Goal: Information Seeking & Learning: Learn about a topic

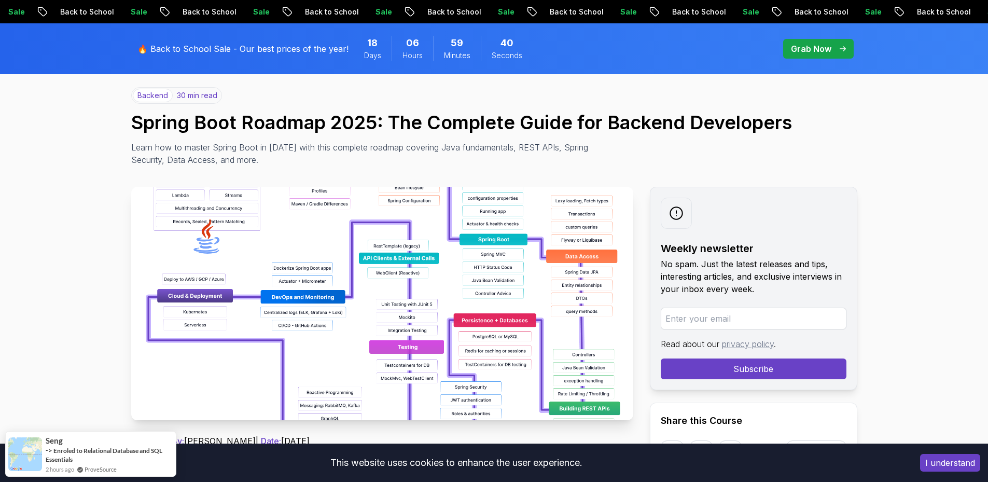
scroll to position [52, 0]
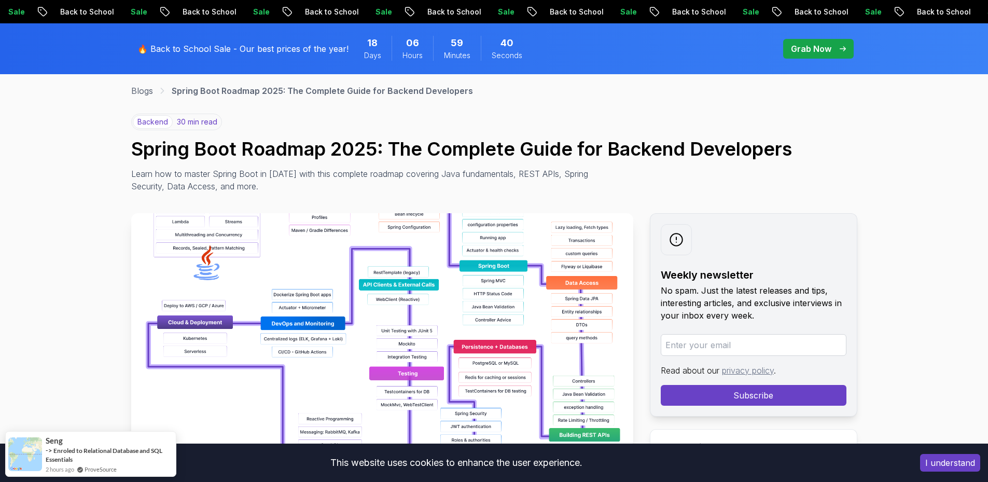
click at [425, 287] on img at bounding box center [382, 329] width 502 height 233
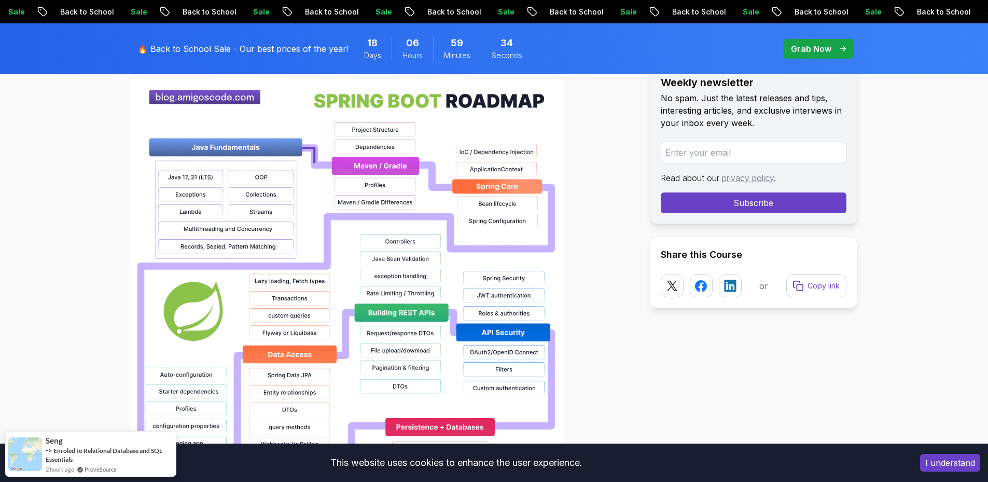
scroll to position [726, 0]
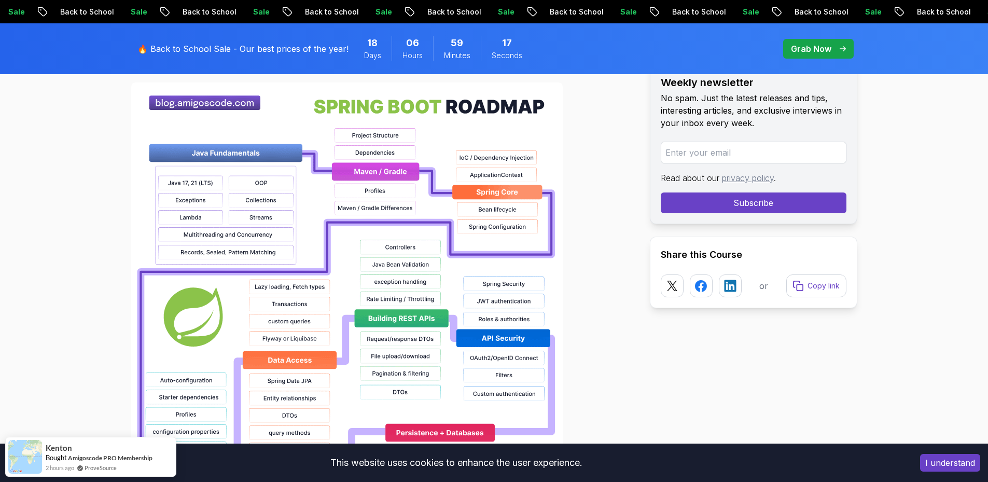
scroll to position [778, 0]
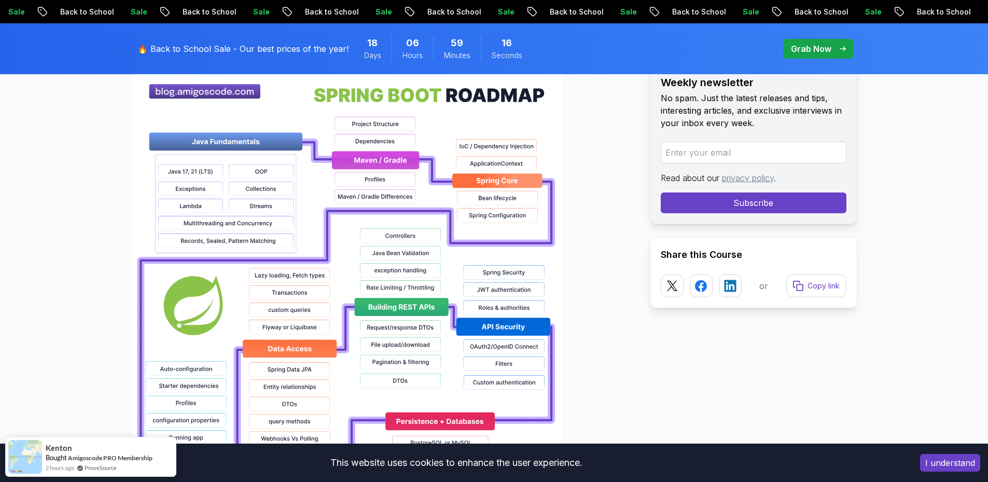
click at [700, 155] on input "email" at bounding box center [754, 153] width 186 height 22
type input "ranjithsr.21csd@kongu.edu"
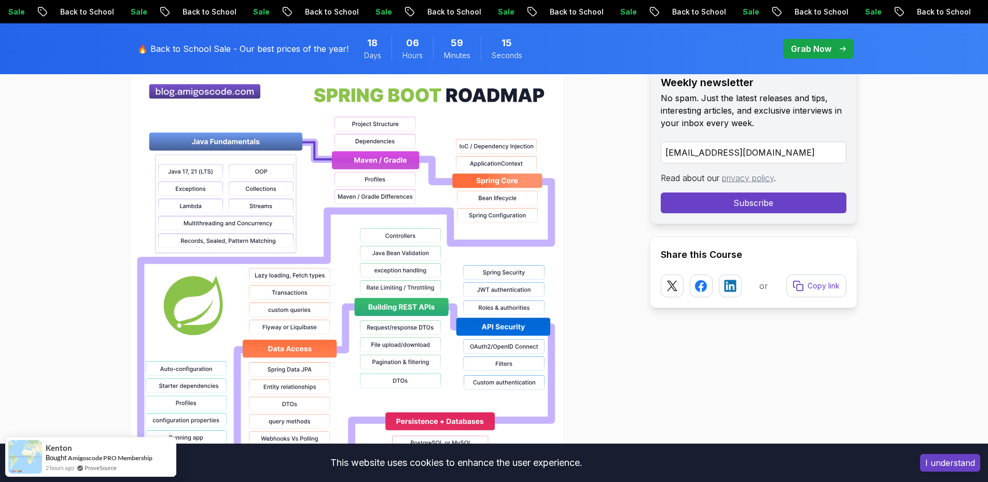
click at [696, 199] on button "Subscribe" at bounding box center [754, 202] width 186 height 21
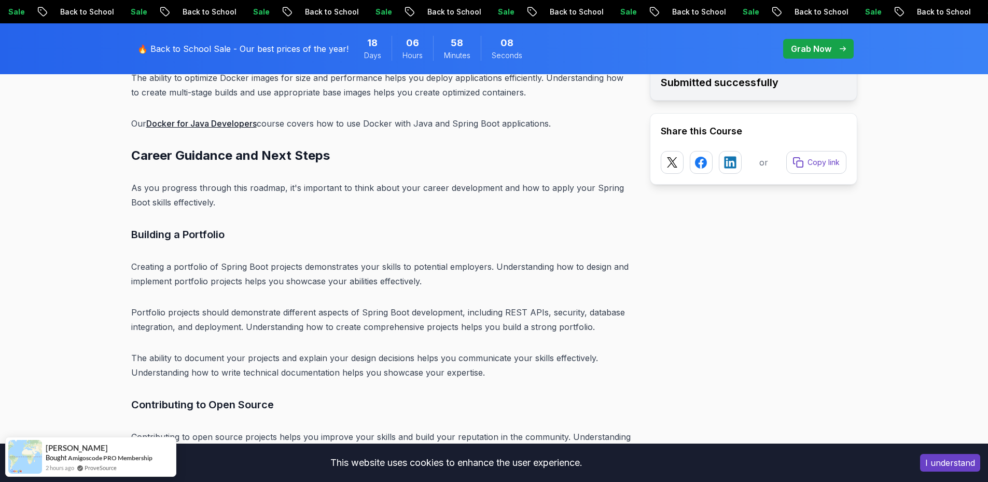
scroll to position [11705, 0]
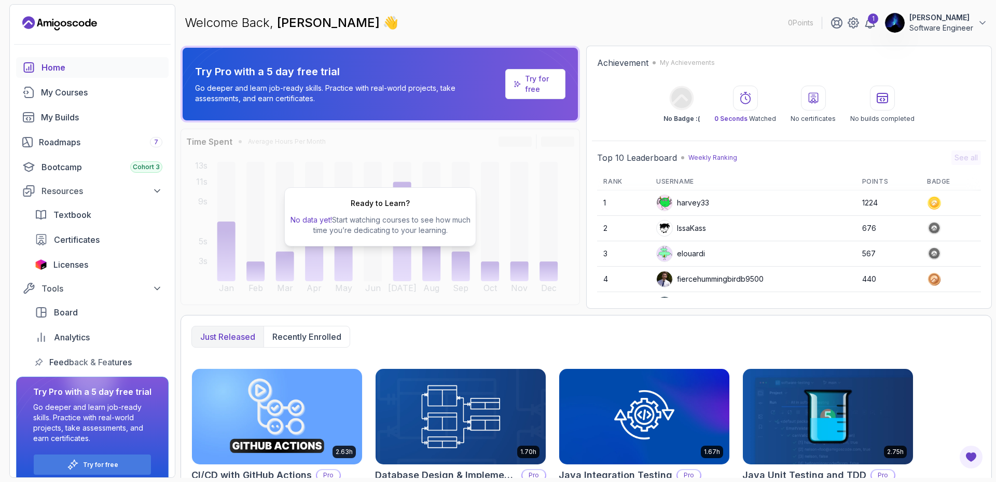
click at [492, 267] on div "Ready to Learn? No data yet! Start watching courses to see how much time you’re…" at bounding box center [380, 217] width 399 height 176
click at [869, 21] on div "1" at bounding box center [873, 18] width 10 height 10
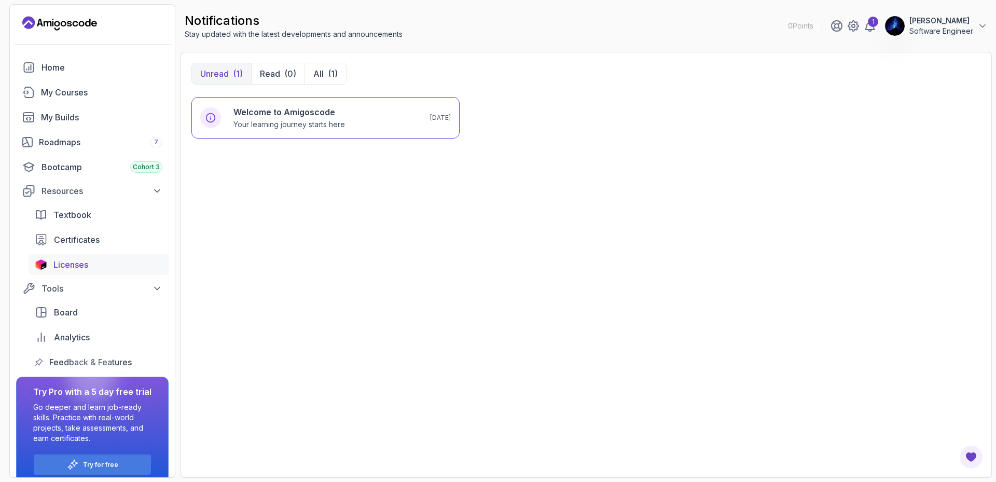
click at [89, 264] on div "Licenses" at bounding box center [107, 264] width 109 height 12
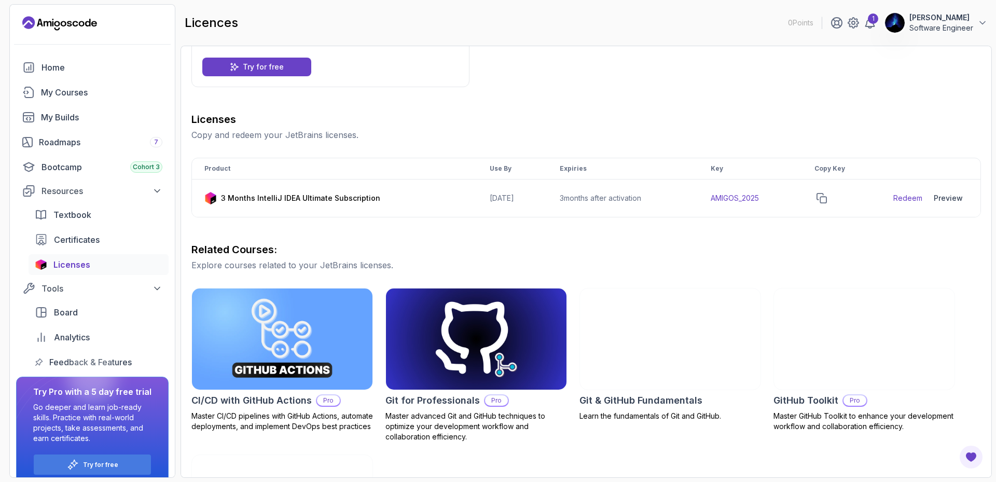
scroll to position [104, 0]
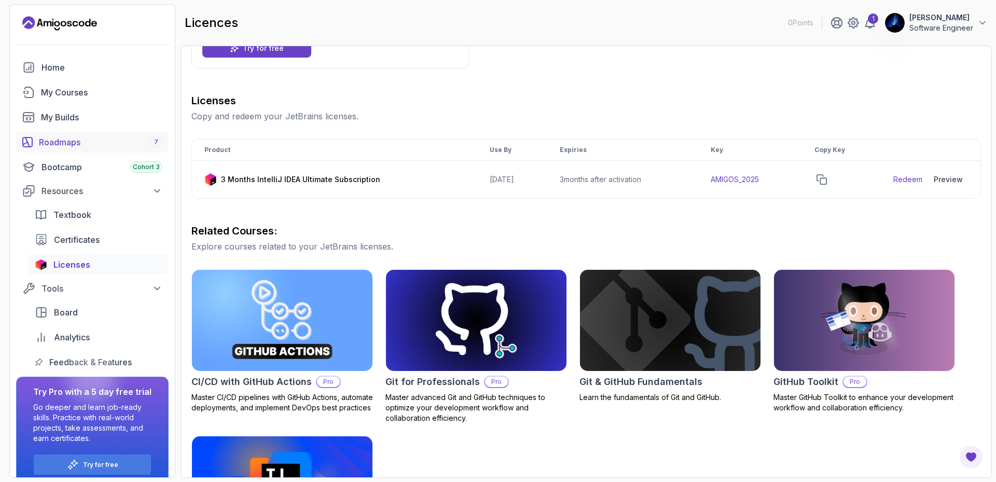
click at [94, 141] on div "Roadmaps 7" at bounding box center [100, 142] width 123 height 12
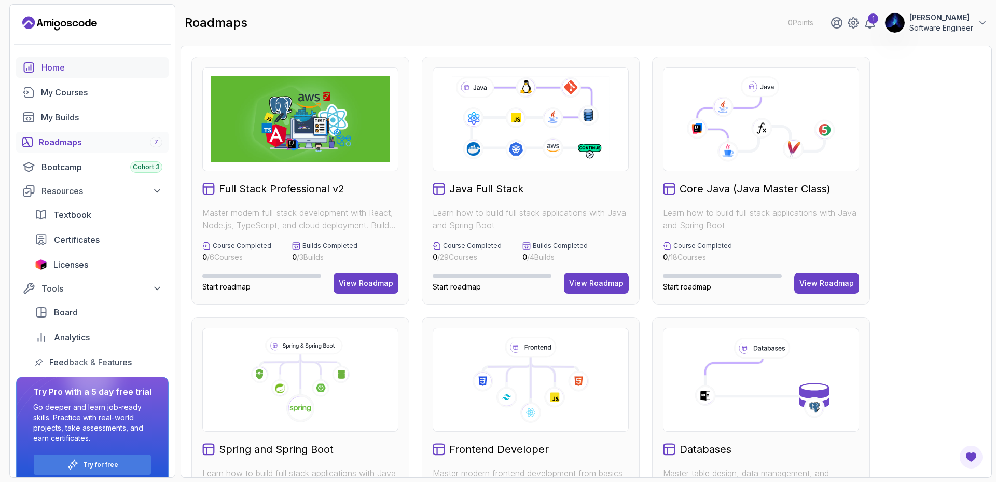
click at [100, 66] on div "Home" at bounding box center [102, 67] width 121 height 12
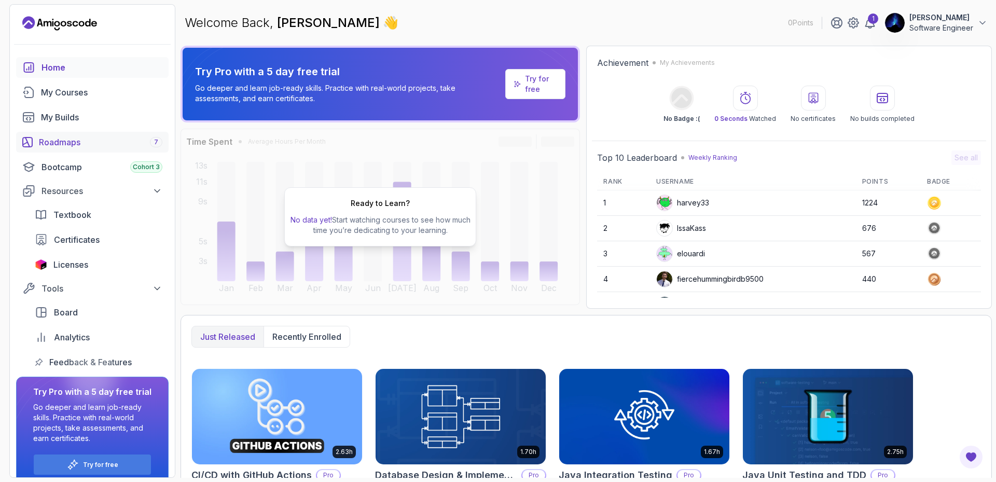
click at [92, 145] on div "Roadmaps 7" at bounding box center [100, 142] width 123 height 12
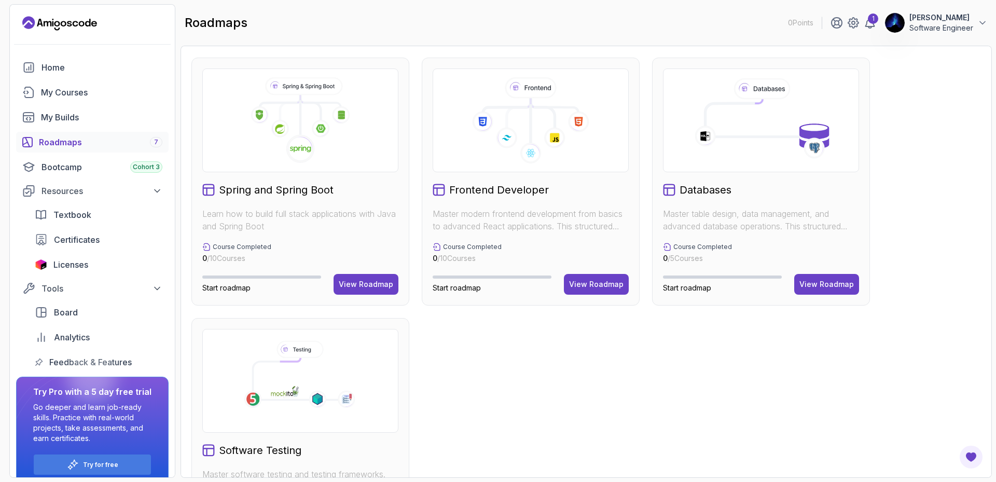
scroll to position [311, 0]
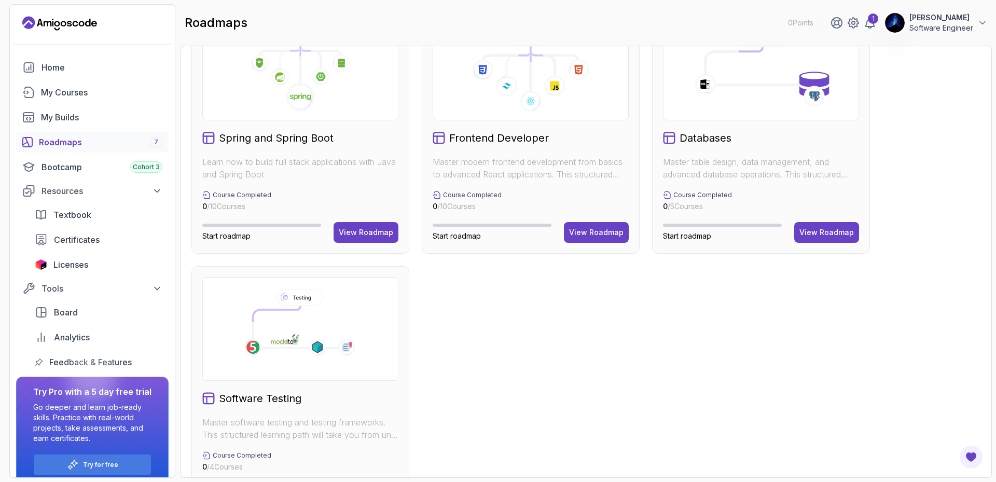
click at [344, 250] on div "Spring and Spring Boot Learn how to build full stack applications with Java and…" at bounding box center [300, 130] width 218 height 248
click at [360, 239] on button "View Roadmap" at bounding box center [366, 232] width 65 height 21
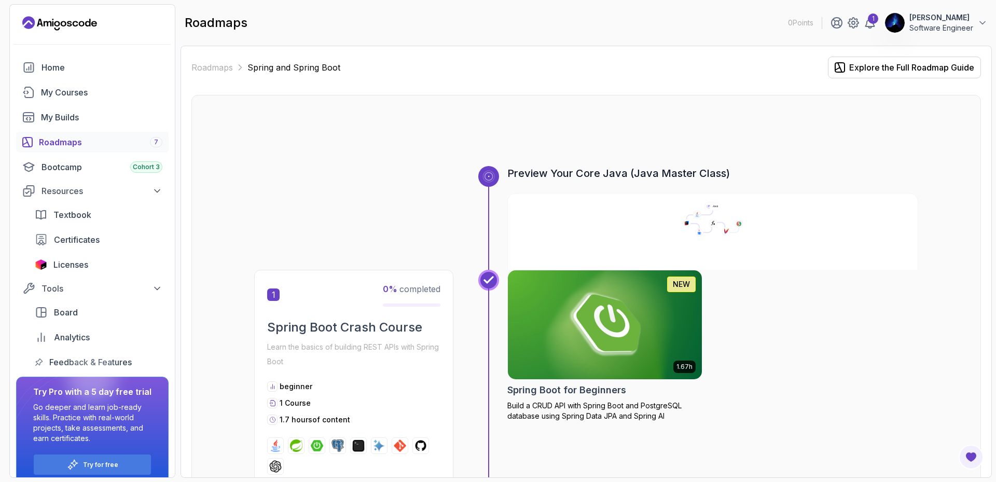
click at [323, 336] on div "Spring Boot Crash Course Learn the basics of building REST APIs with Spring Boot" at bounding box center [353, 344] width 173 height 50
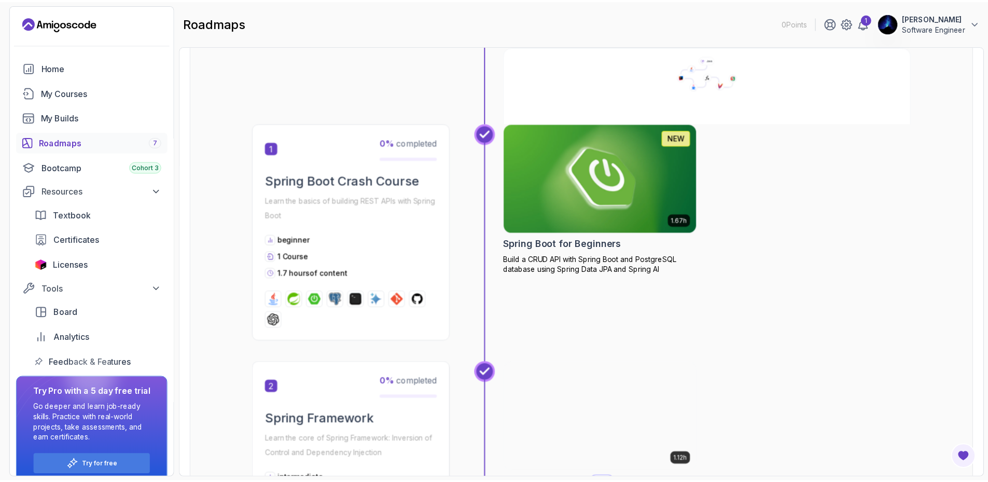
scroll to position [156, 0]
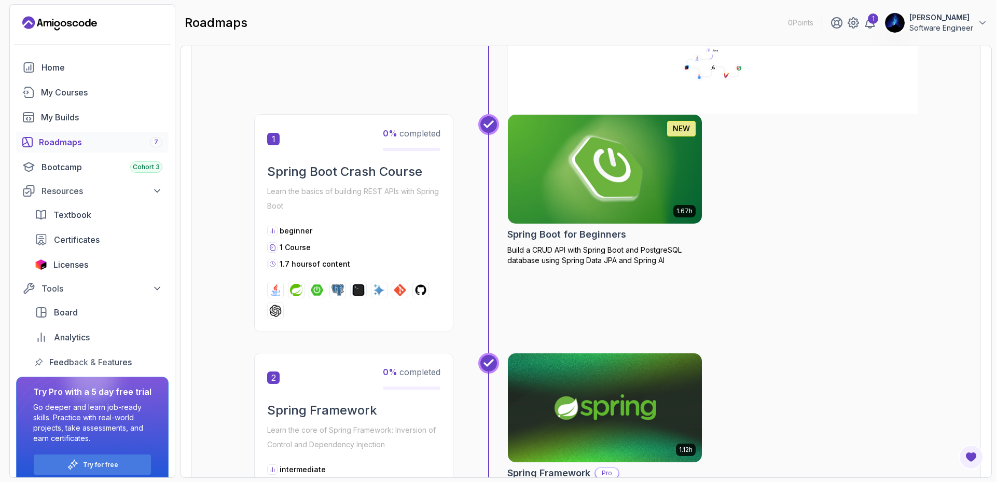
click at [599, 187] on img at bounding box center [605, 169] width 204 height 114
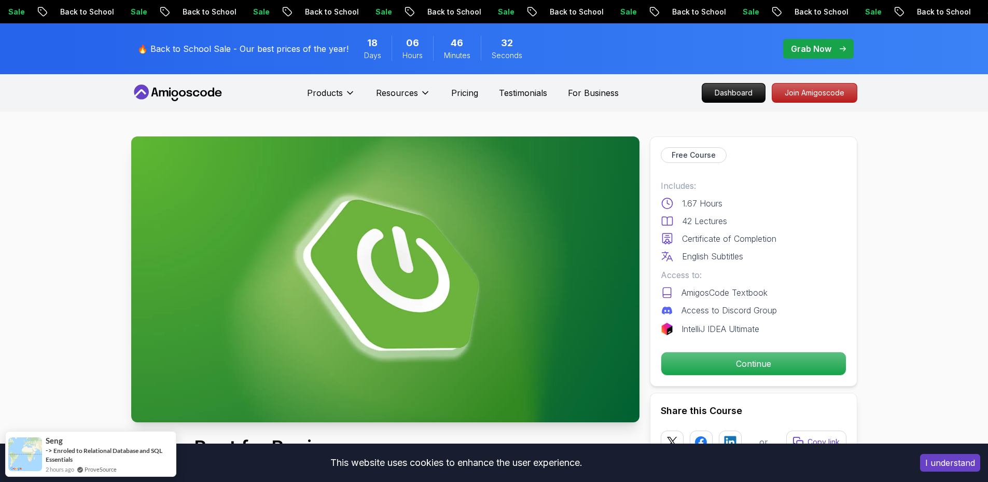
click at [945, 468] on button "I understand" at bounding box center [950, 463] width 60 height 18
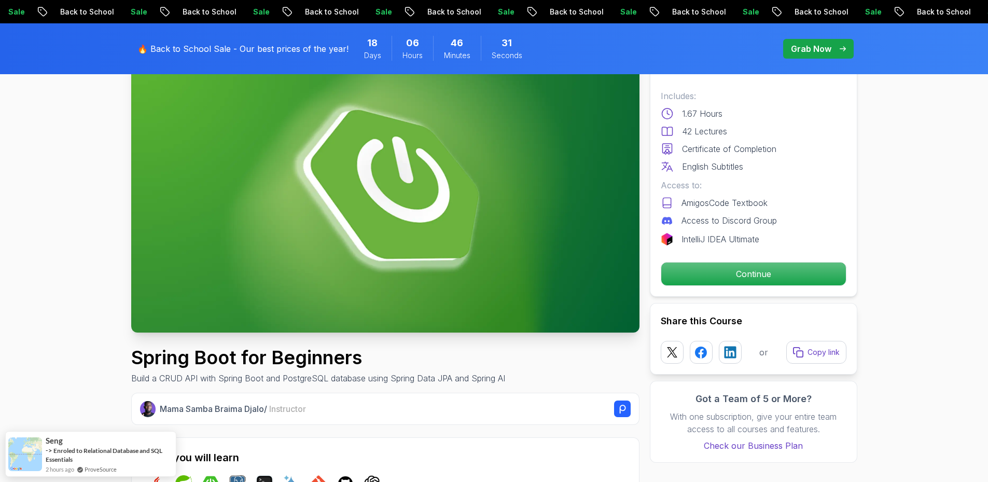
scroll to position [104, 0]
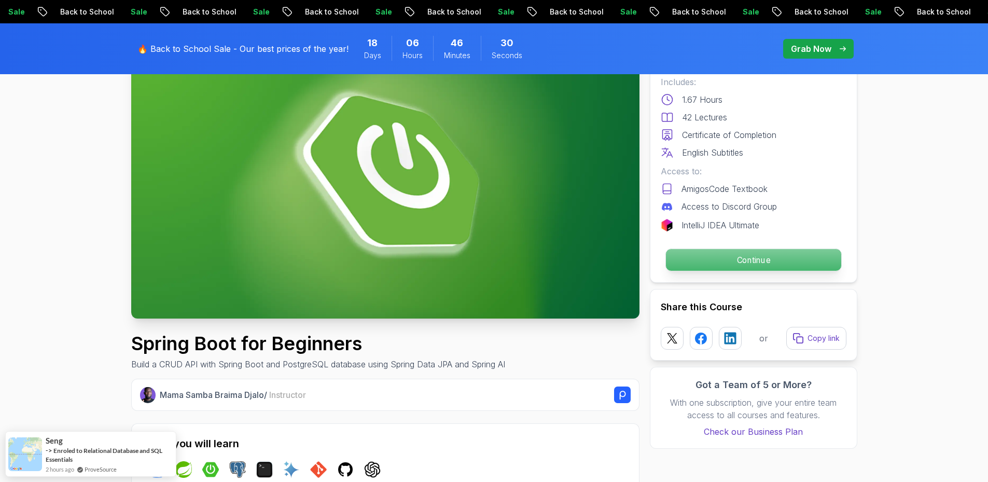
click at [698, 262] on p "Continue" at bounding box center [753, 260] width 175 height 22
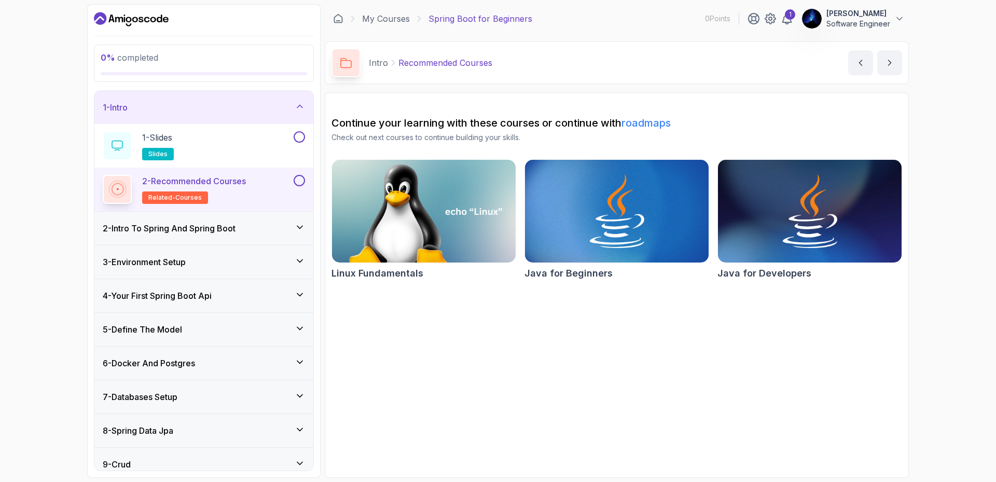
click at [290, 231] on div "2 - Intro To Spring And Spring Boot" at bounding box center [204, 228] width 202 height 12
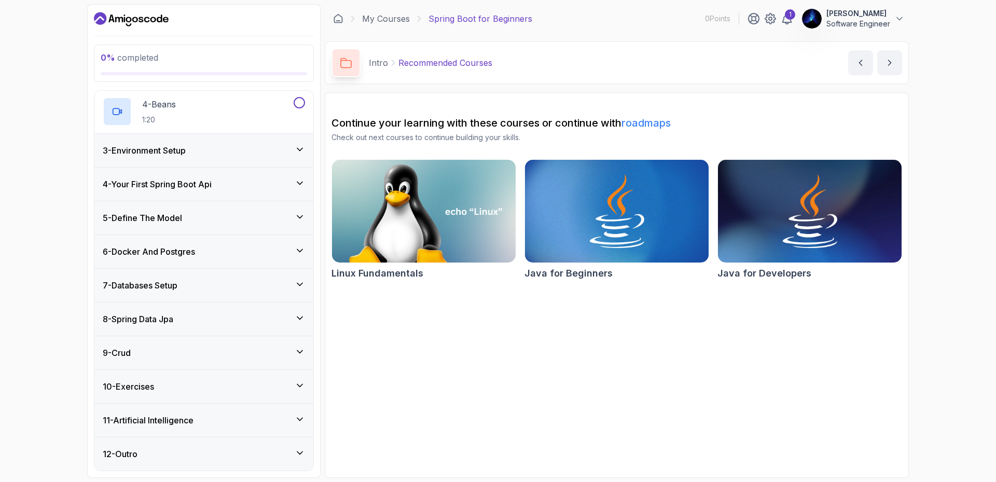
click at [282, 148] on div "3 - Environment Setup" at bounding box center [204, 150] width 202 height 12
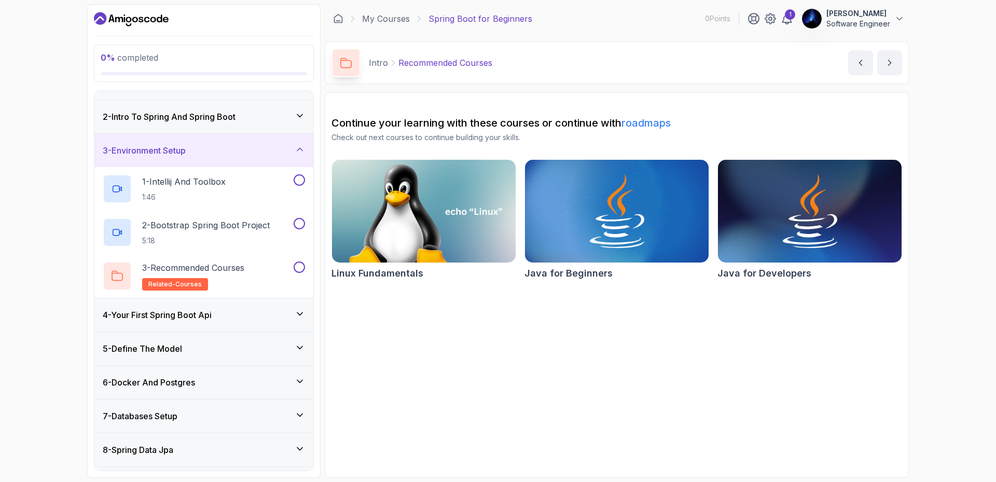
click at [281, 119] on div "2 - Intro To Spring And Spring Boot" at bounding box center [204, 116] width 202 height 12
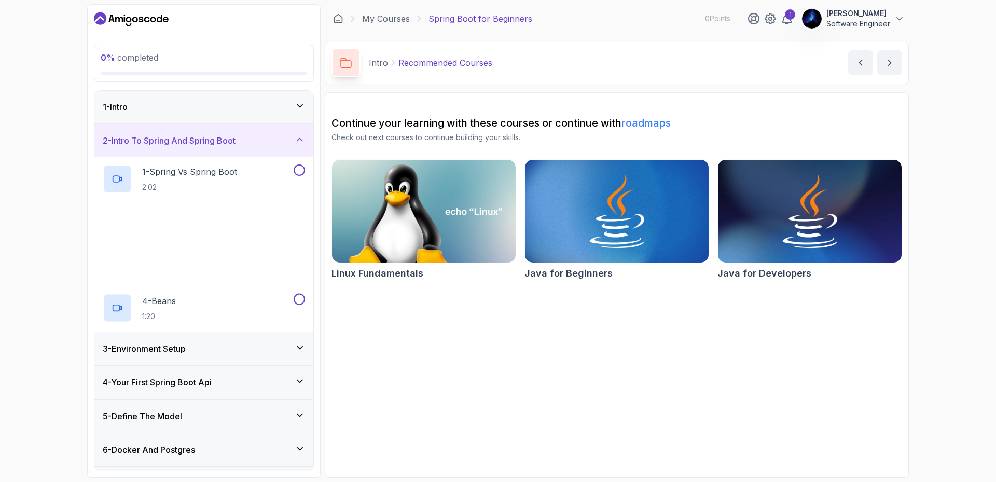
scroll to position [0, 0]
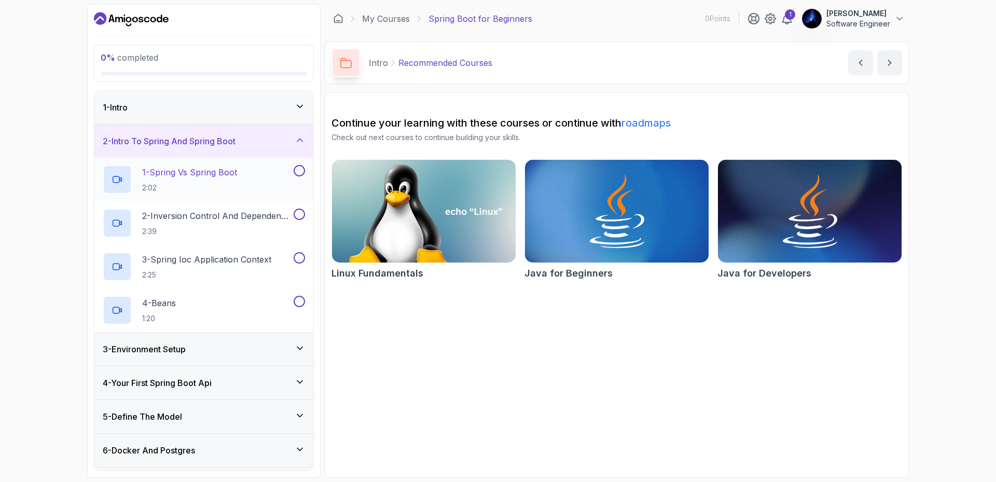
click at [237, 175] on p "1 - Spring Vs Spring Boot" at bounding box center [189, 172] width 95 height 12
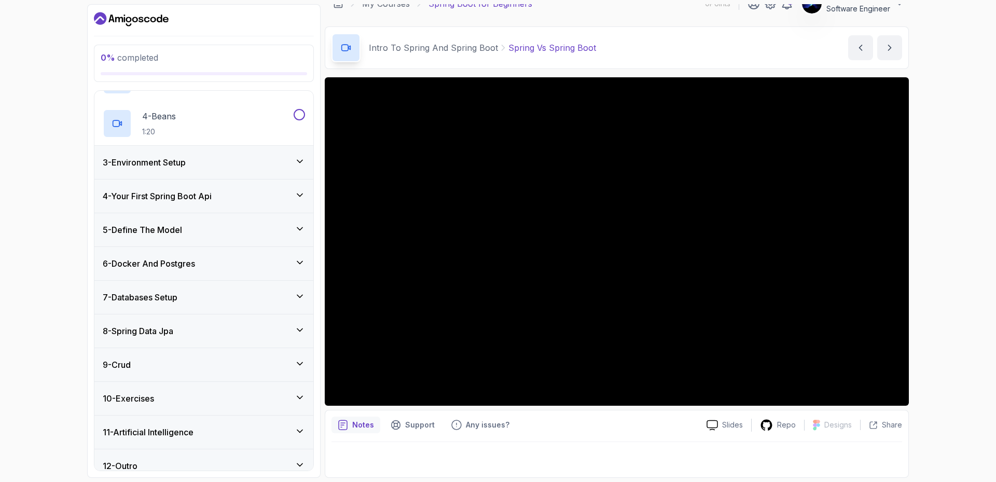
scroll to position [199, 0]
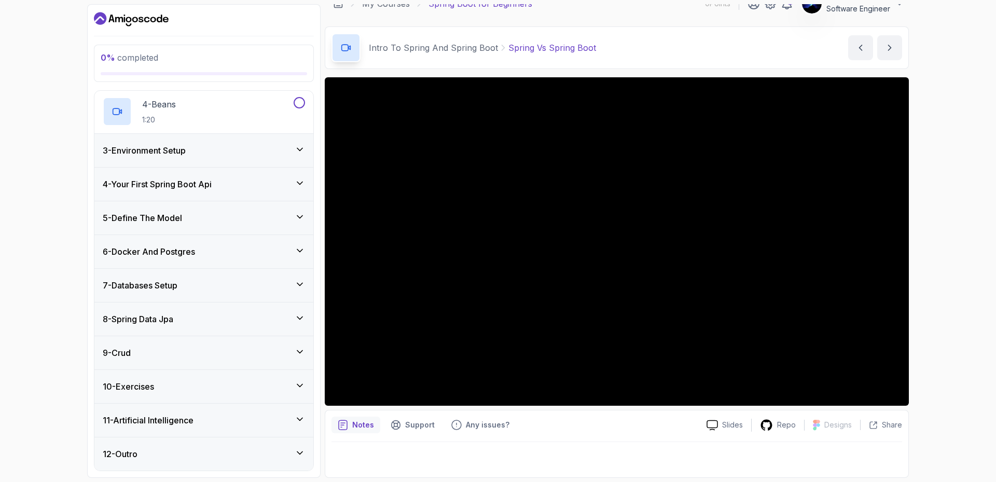
click at [297, 146] on icon at bounding box center [300, 149] width 10 height 10
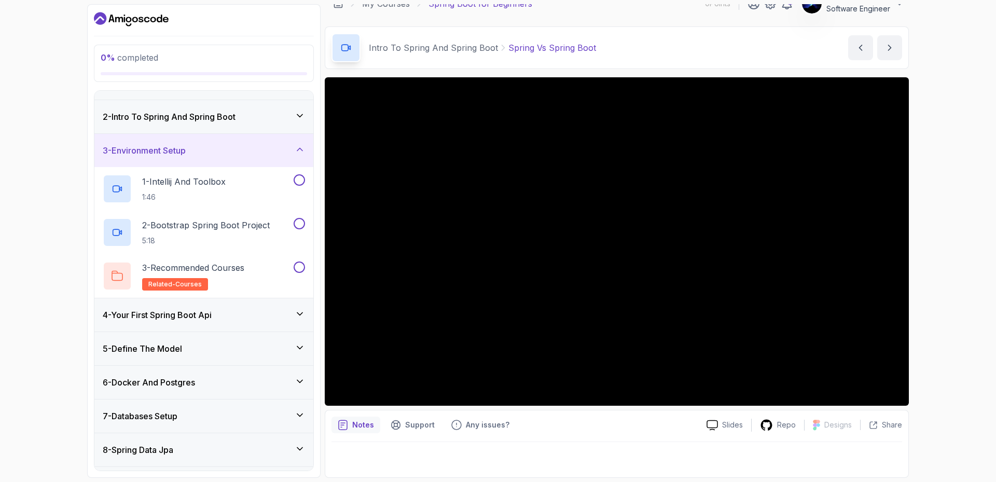
click at [303, 312] on icon at bounding box center [300, 314] width 10 height 10
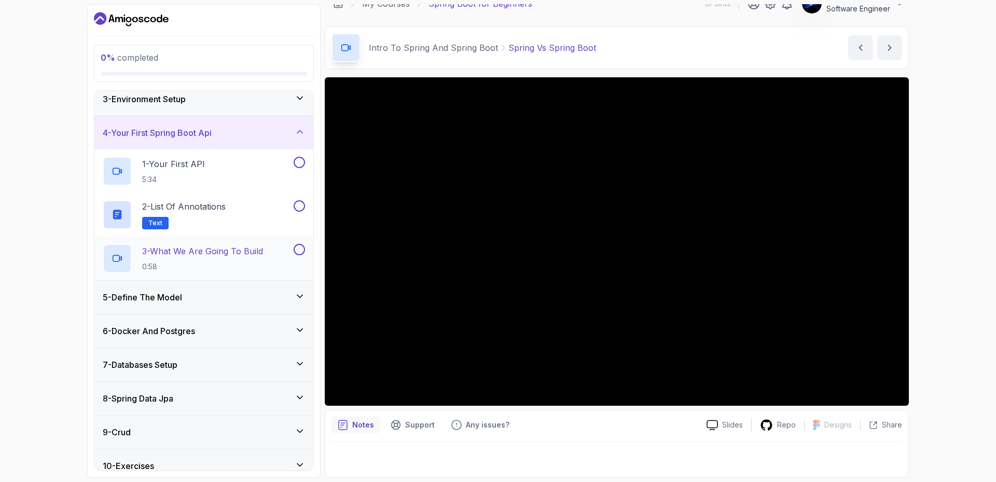
scroll to position [76, 0]
click at [300, 296] on icon at bounding box center [299, 295] width 5 height 3
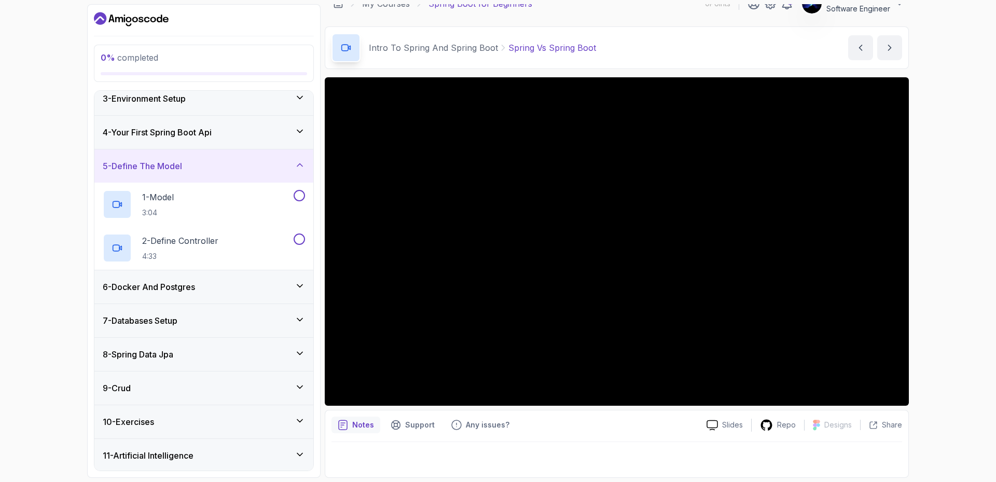
click at [301, 286] on icon at bounding box center [299, 285] width 5 height 3
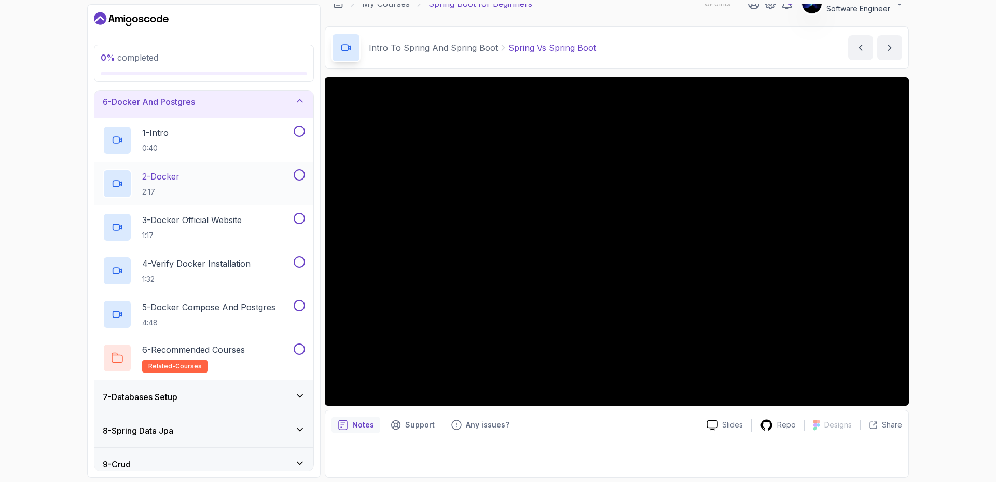
scroll to position [180, 0]
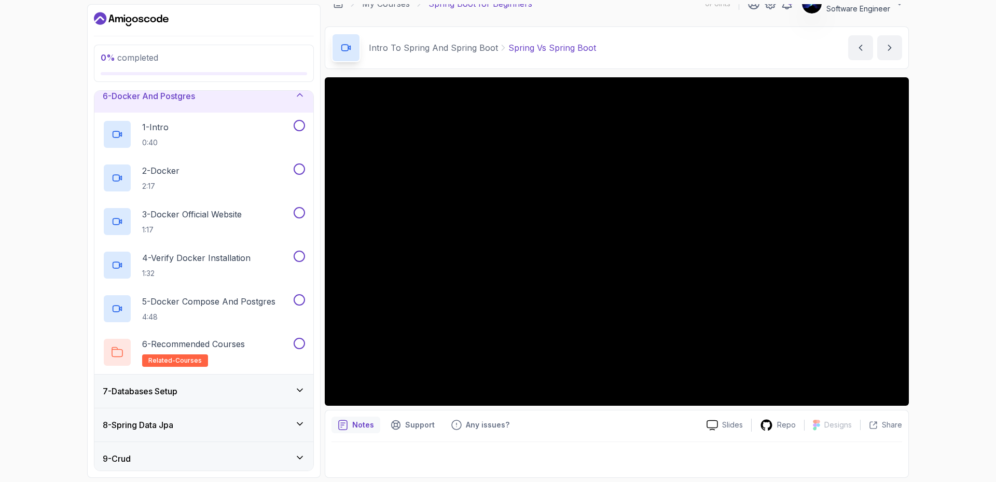
click at [300, 388] on icon at bounding box center [300, 390] width 10 height 10
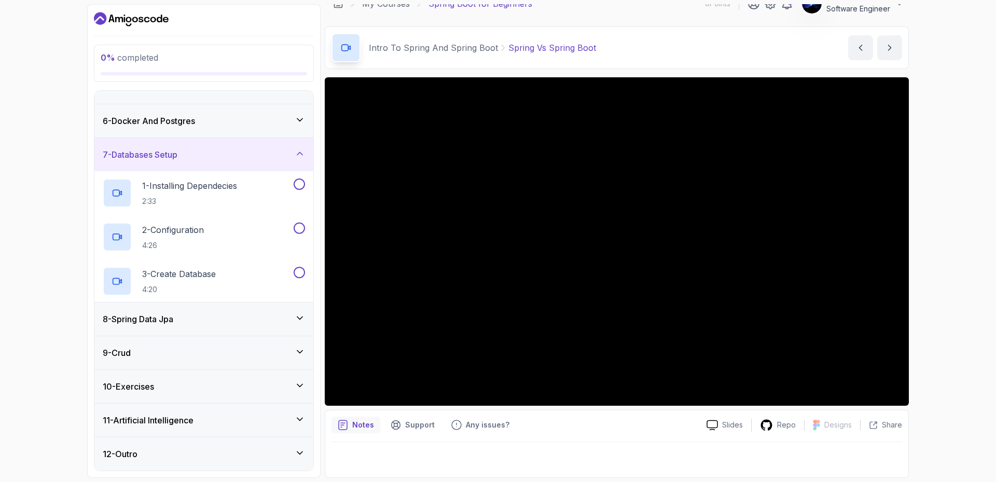
scroll to position [155, 0]
click at [291, 326] on div "8 - Spring Data Jpa" at bounding box center [203, 318] width 219 height 33
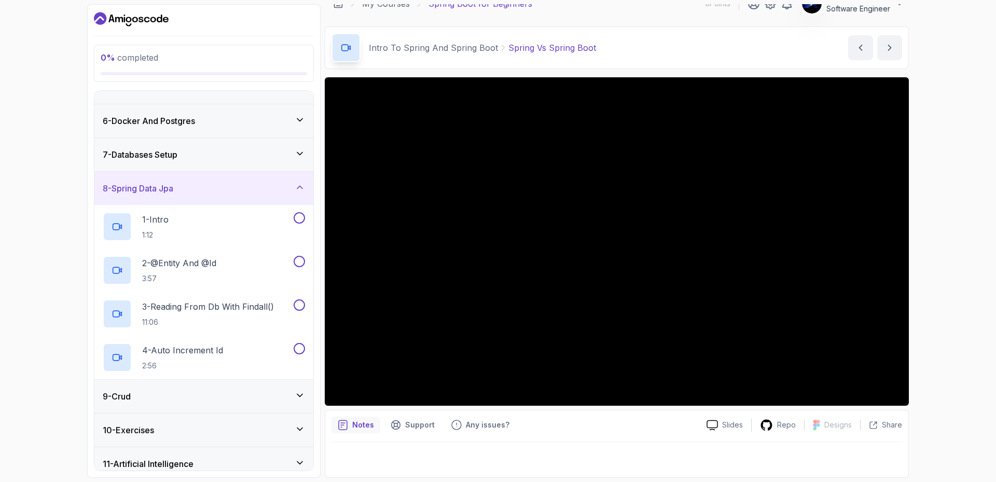
click at [294, 396] on div "9 - Crud" at bounding box center [204, 396] width 202 height 12
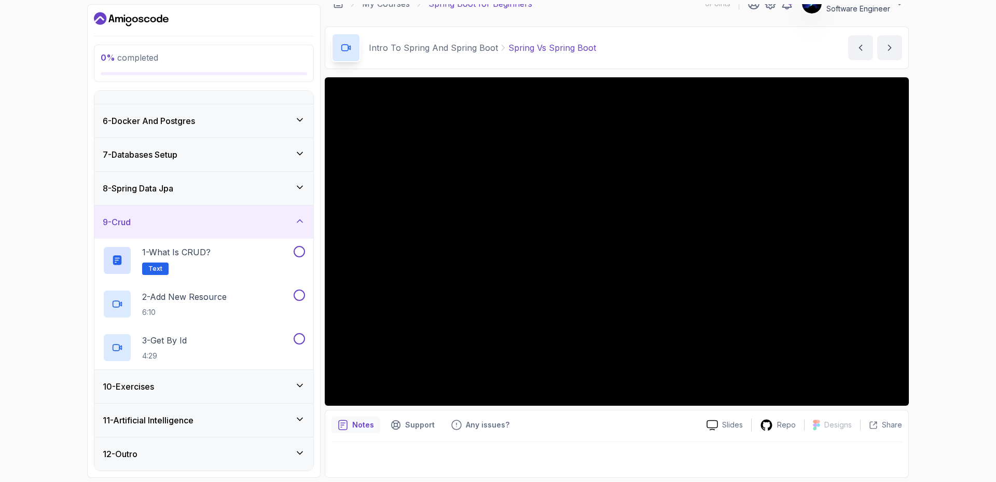
click at [296, 385] on icon at bounding box center [300, 385] width 10 height 10
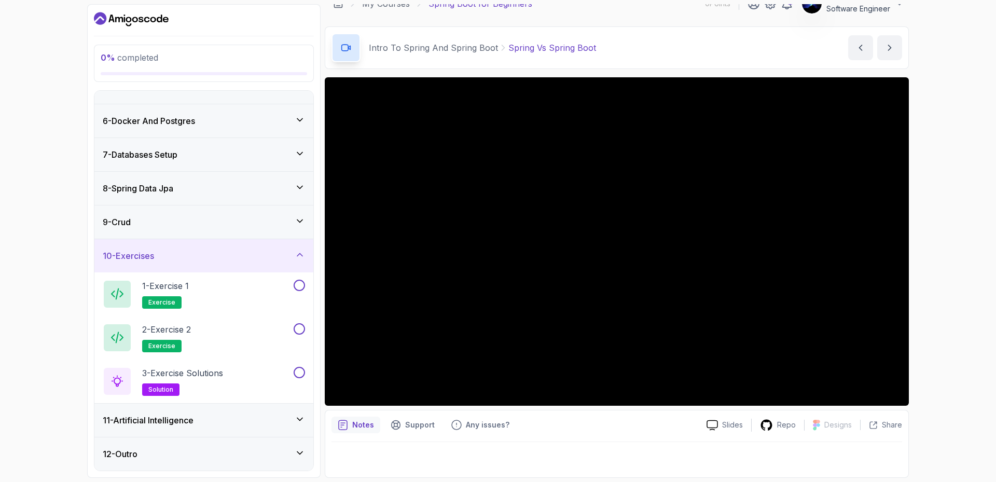
click at [297, 413] on div "11 - Artificial Intelligence" at bounding box center [203, 420] width 219 height 33
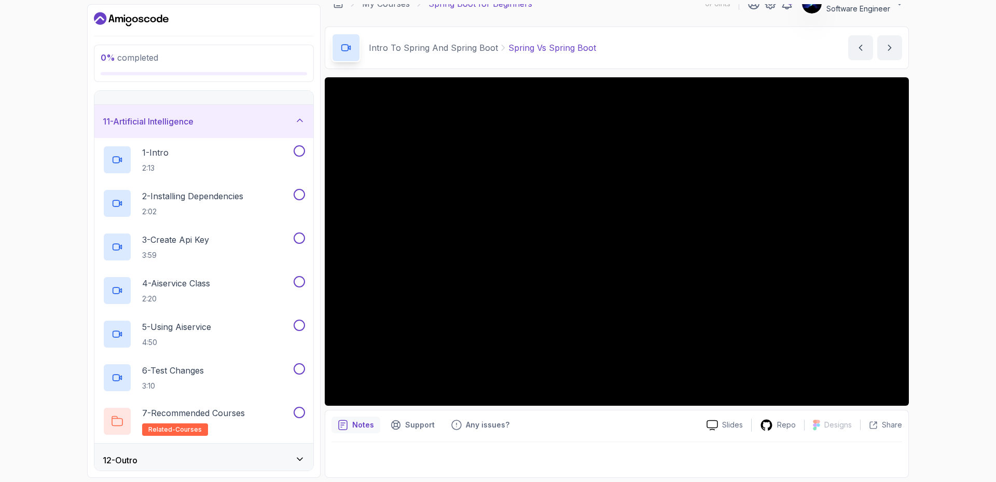
scroll to position [329, 0]
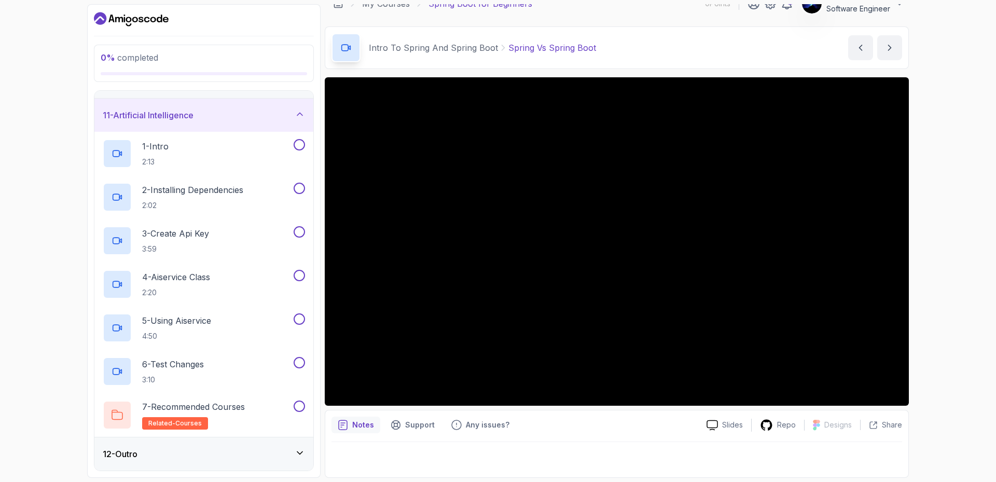
click at [296, 454] on icon at bounding box center [300, 453] width 10 height 10
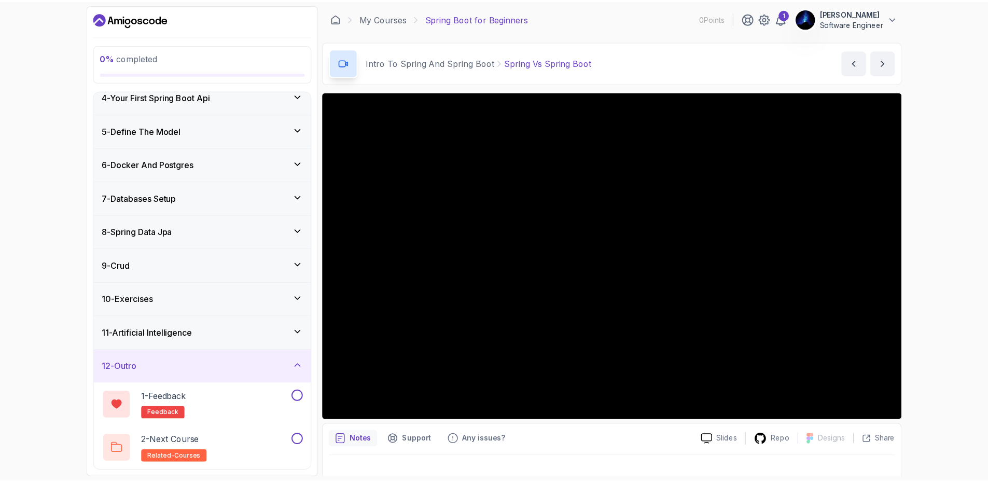
scroll to position [0, 0]
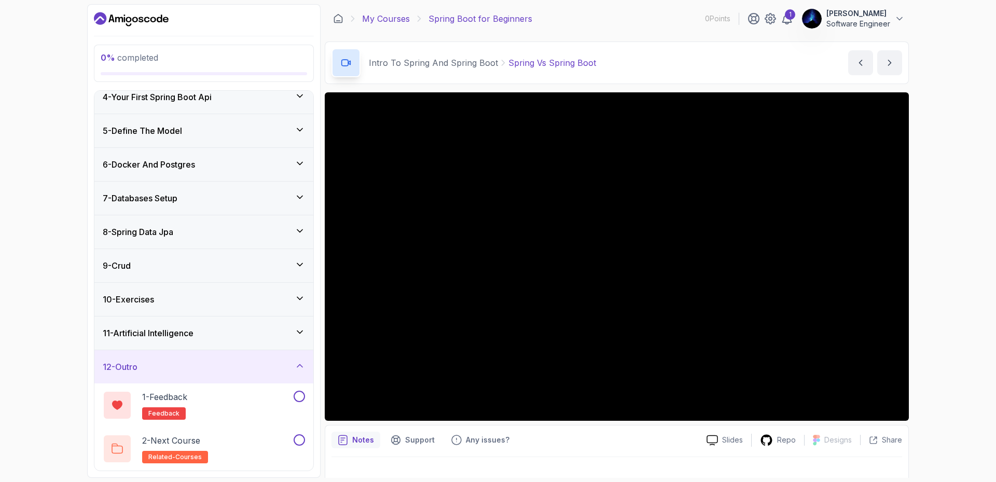
click at [391, 20] on link "My Courses" at bounding box center [386, 18] width 48 height 12
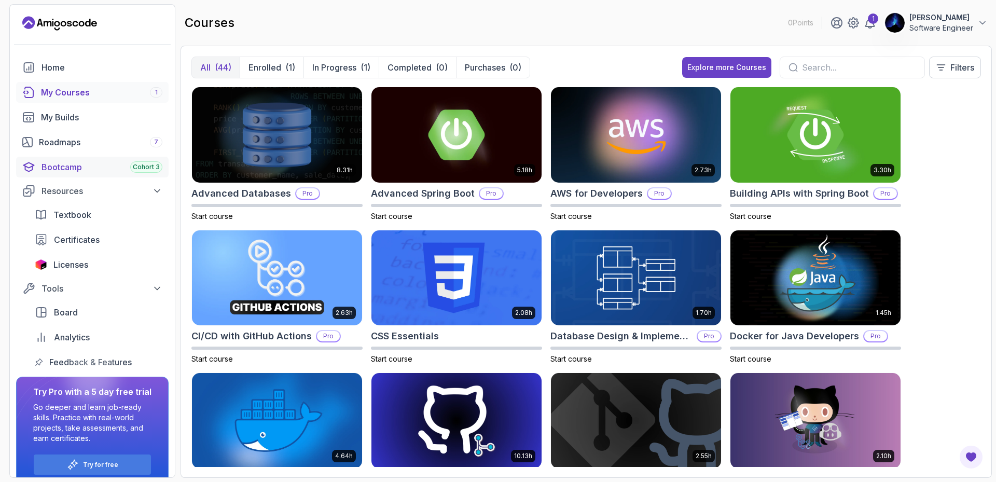
click at [92, 167] on div "Bootcamp Cohort 3" at bounding box center [102, 167] width 121 height 12
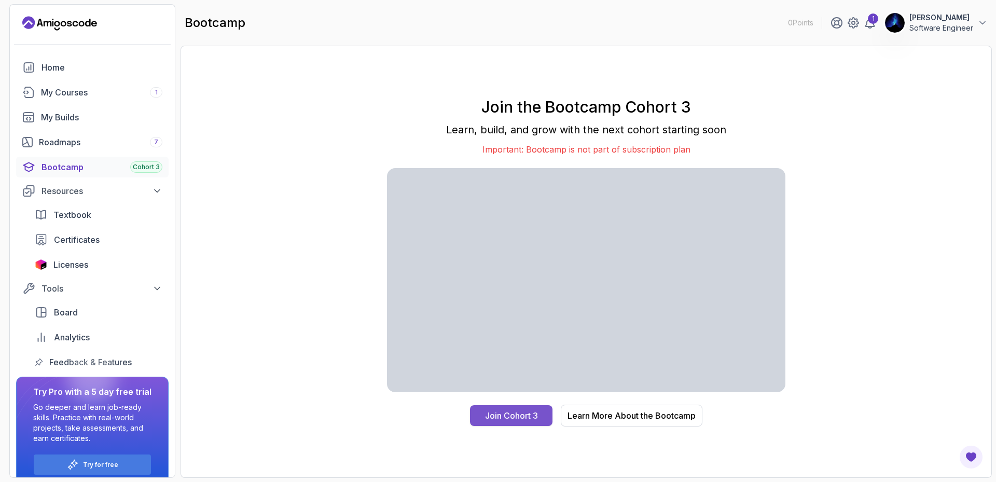
click at [516, 423] on button "Join Cohort 3" at bounding box center [511, 415] width 82 height 21
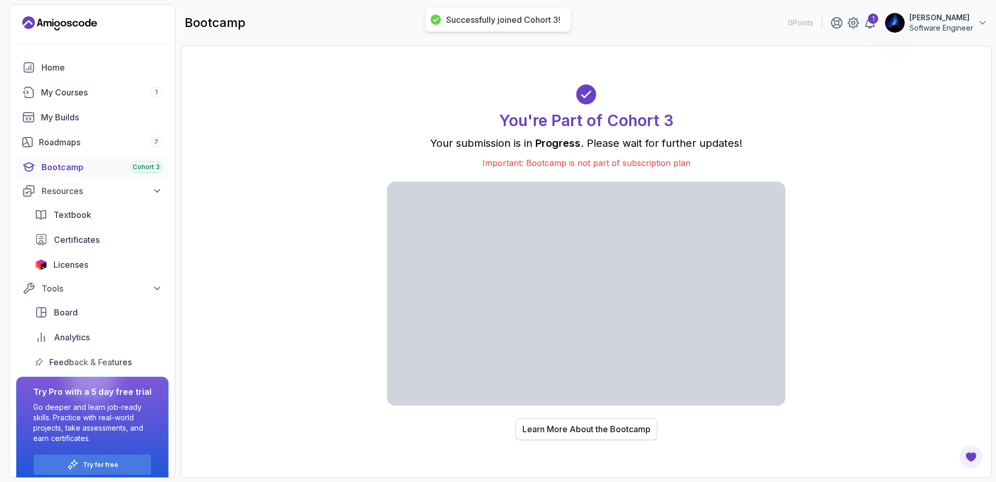
click at [587, 432] on div "Learn More About the Bootcamp" at bounding box center [586, 429] width 128 height 12
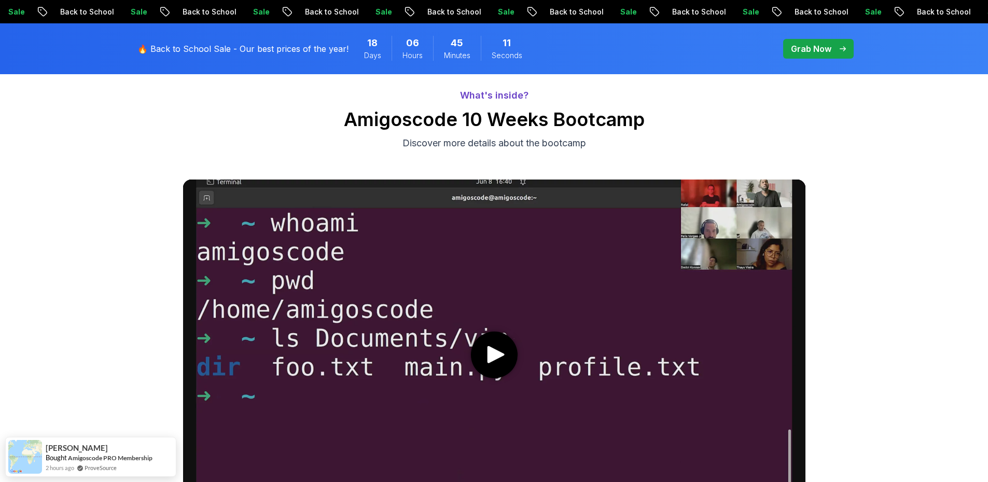
scroll to position [467, 0]
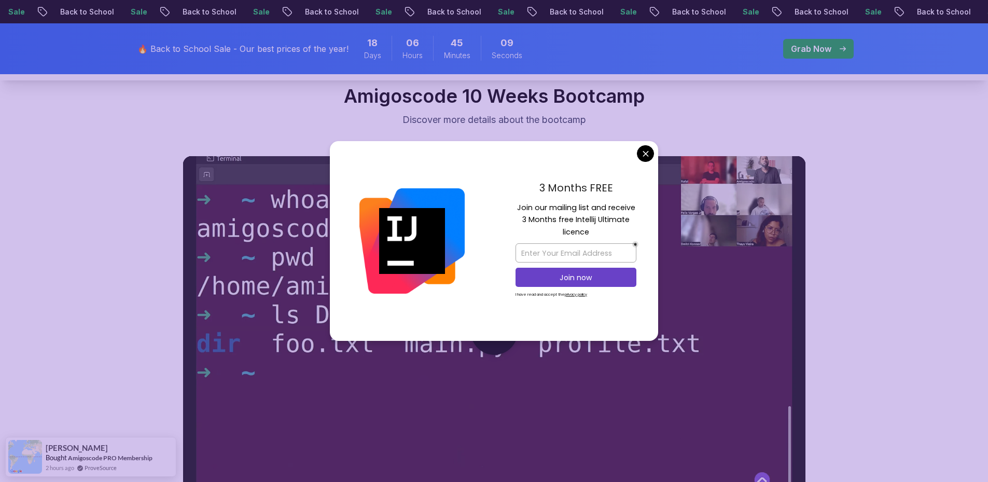
click at [640, 160] on div "3 Months FREE Join our mailing list and receive 3 Months free Intellij Ultimate…" at bounding box center [576, 241] width 164 height 200
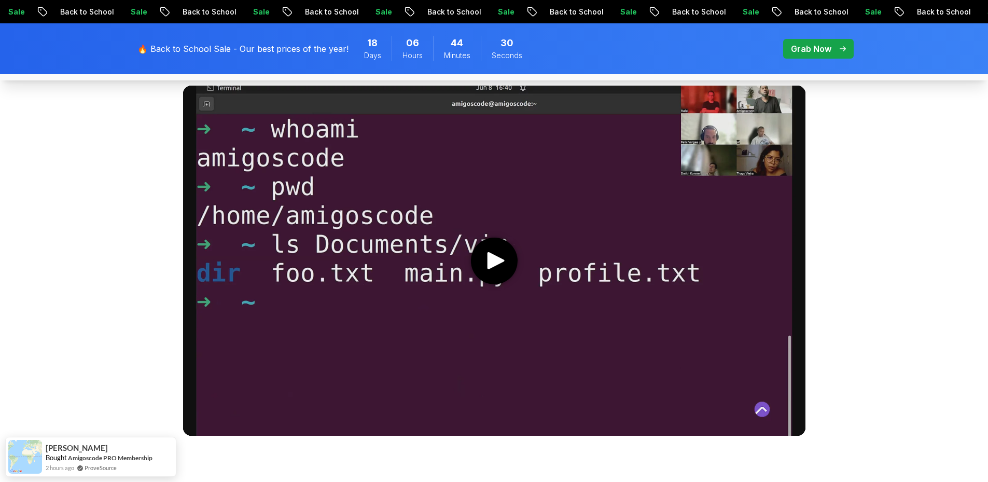
scroll to position [519, 0]
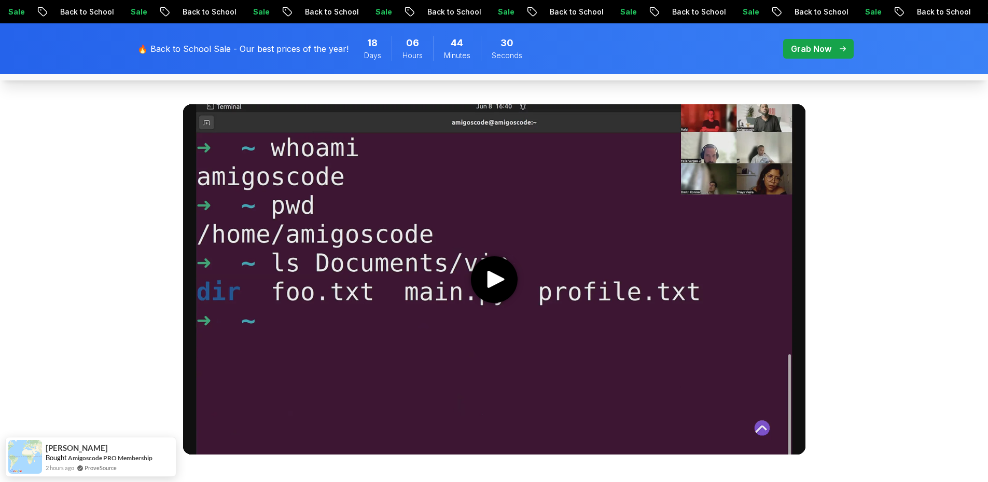
click at [493, 270] on media-play-button "play" at bounding box center [494, 279] width 47 height 47
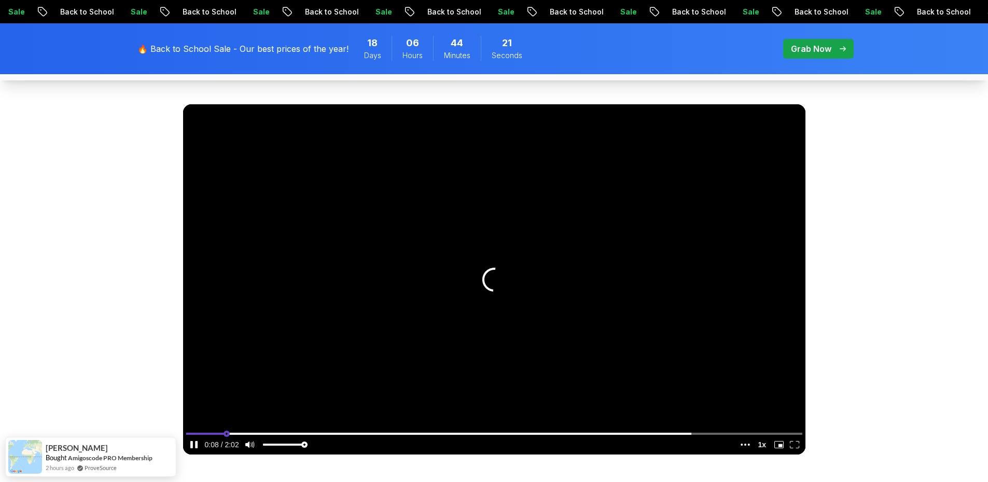
click at [310, 431] on input "seek" at bounding box center [494, 433] width 616 height 13
click at [397, 438] on input "seek" at bounding box center [494, 433] width 616 height 13
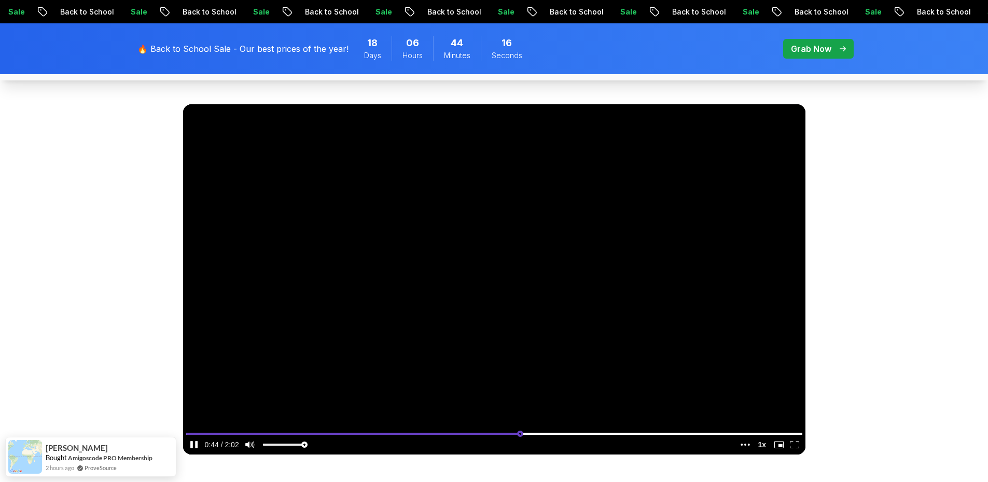
click at [520, 433] on input "seek" at bounding box center [494, 433] width 616 height 13
click at [596, 435] on input "seek" at bounding box center [494, 433] width 616 height 13
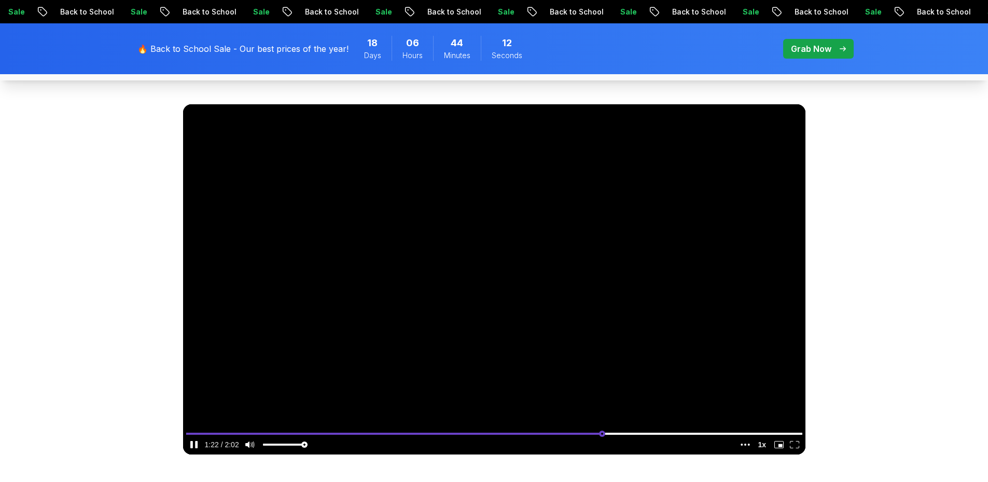
click at [659, 434] on input "seek" at bounding box center [494, 433] width 616 height 13
type input "0.86204507022326"
click at [717, 431] on input "seek" at bounding box center [494, 433] width 616 height 13
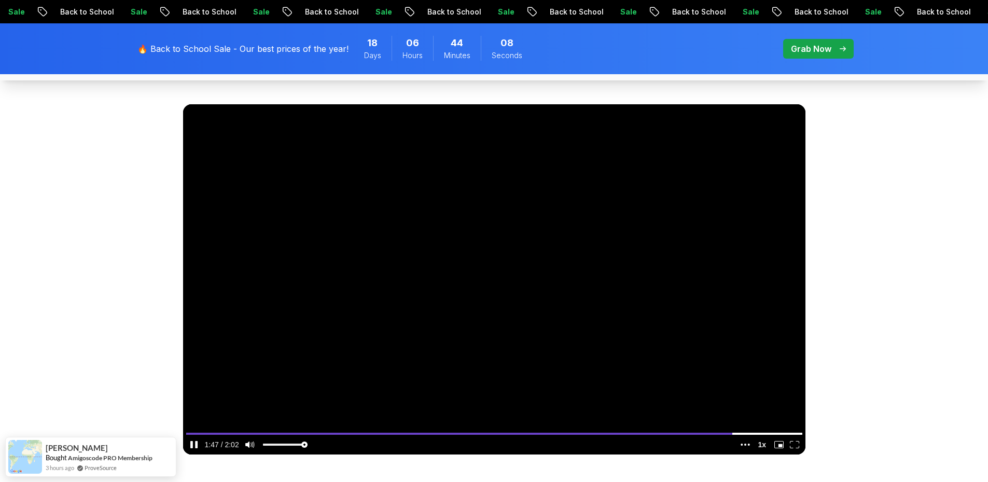
click at [445, 307] on video at bounding box center [494, 279] width 623 height 350
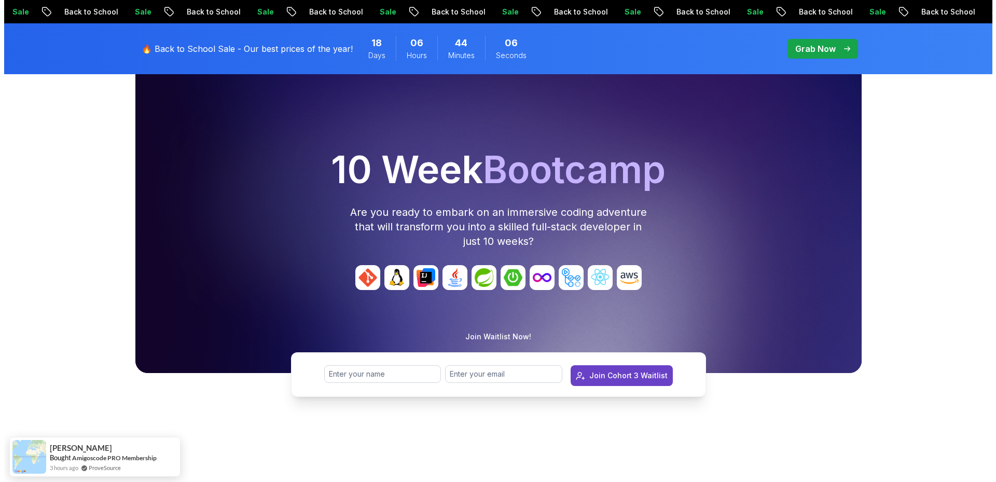
scroll to position [0, 0]
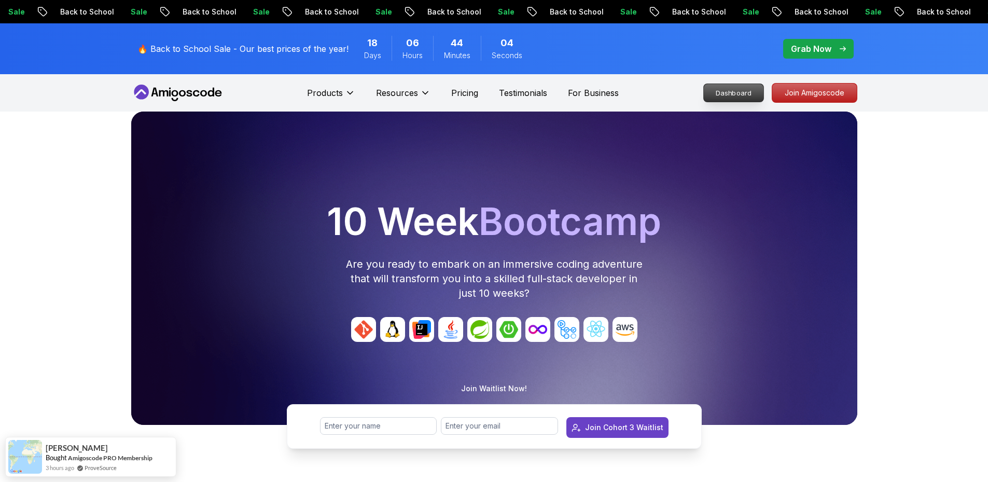
click at [730, 98] on p "Dashboard" at bounding box center [734, 93] width 60 height 18
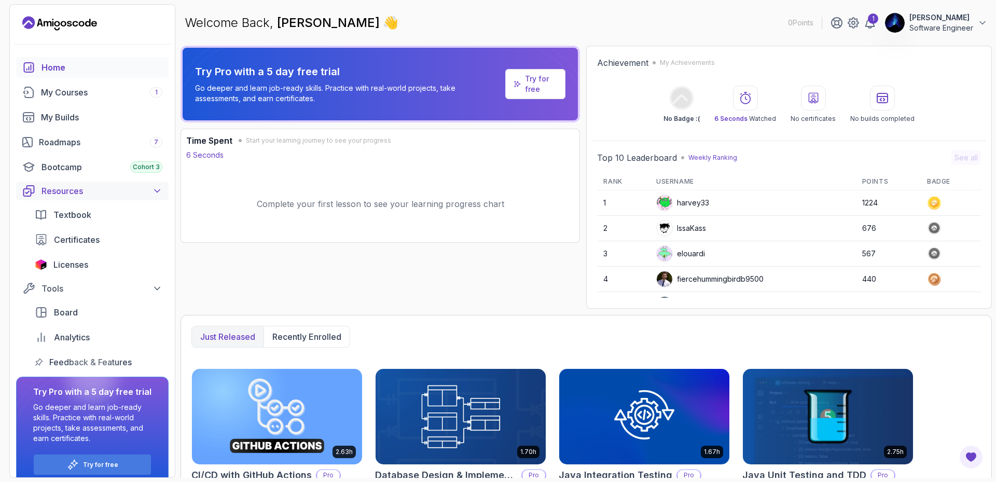
click at [134, 196] on div "Resources" at bounding box center [102, 191] width 121 height 12
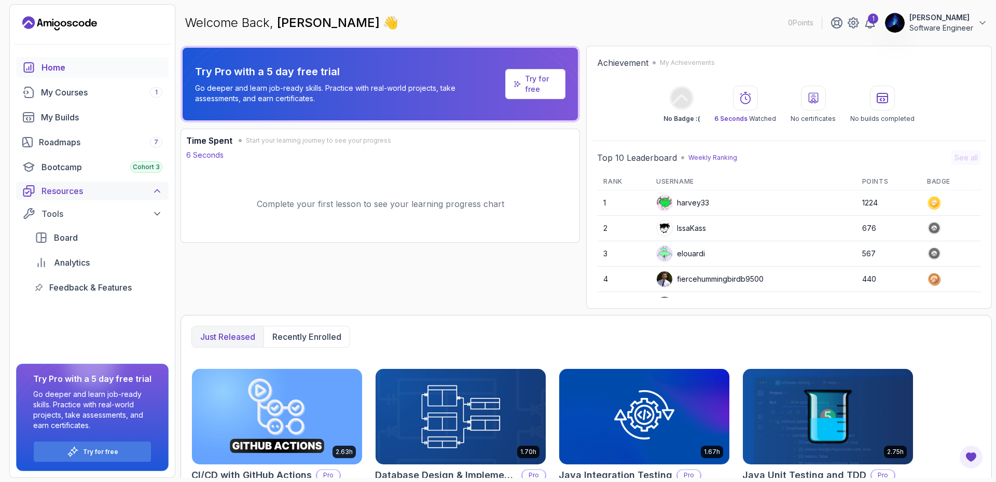
click at [134, 196] on div "Resources" at bounding box center [102, 191] width 121 height 12
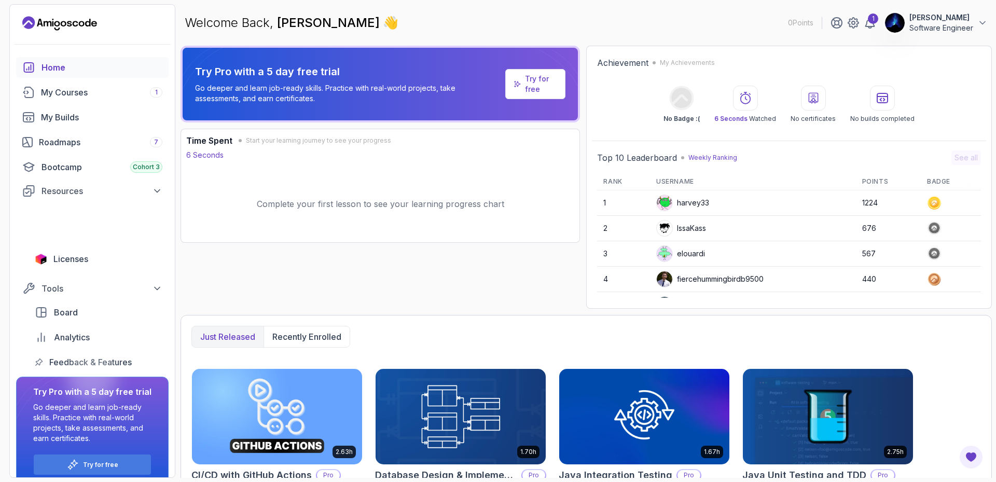
click at [77, 217] on span "Textbook" at bounding box center [72, 215] width 38 height 12
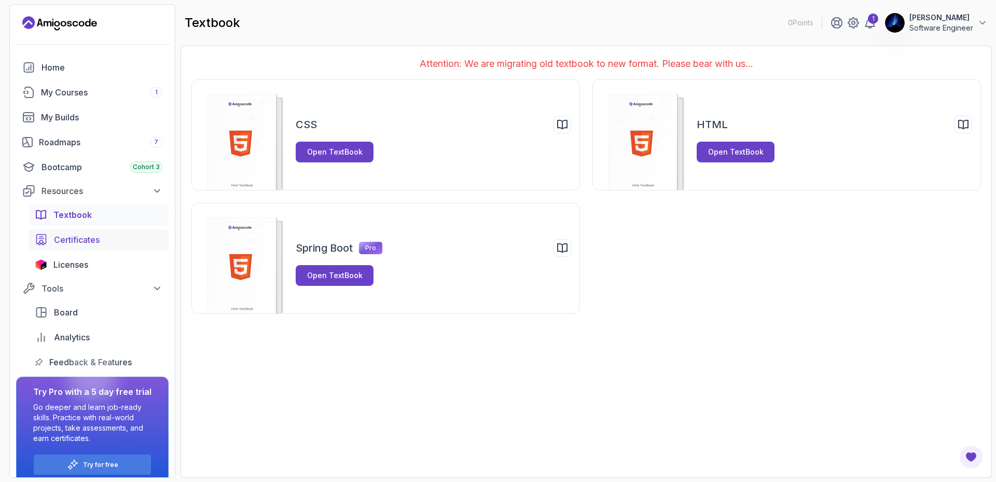
click at [75, 239] on span "Certificates" at bounding box center [77, 239] width 46 height 12
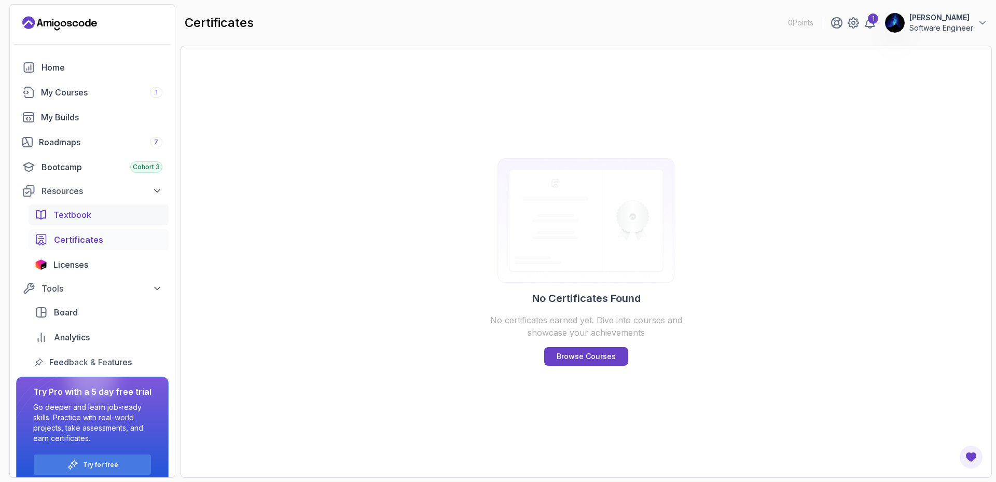
click at [79, 215] on span "Textbook" at bounding box center [72, 215] width 38 height 12
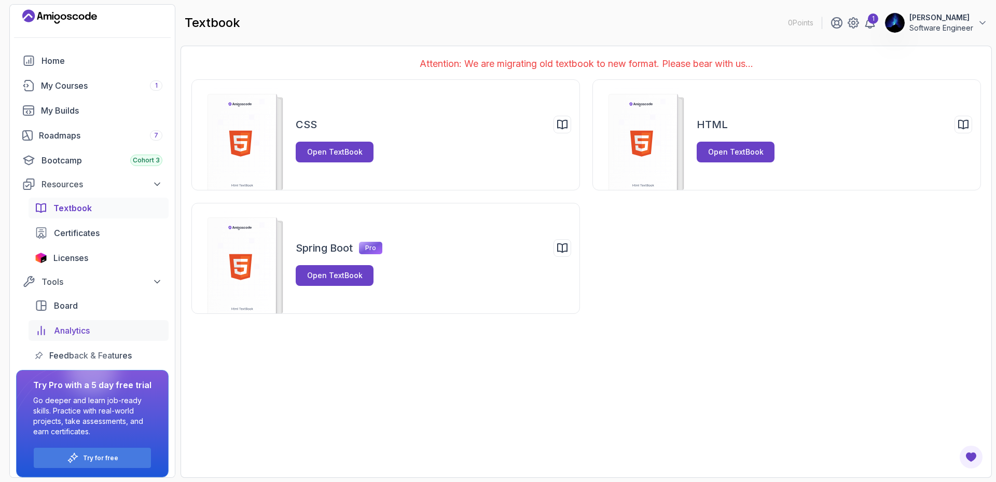
scroll to position [13, 0]
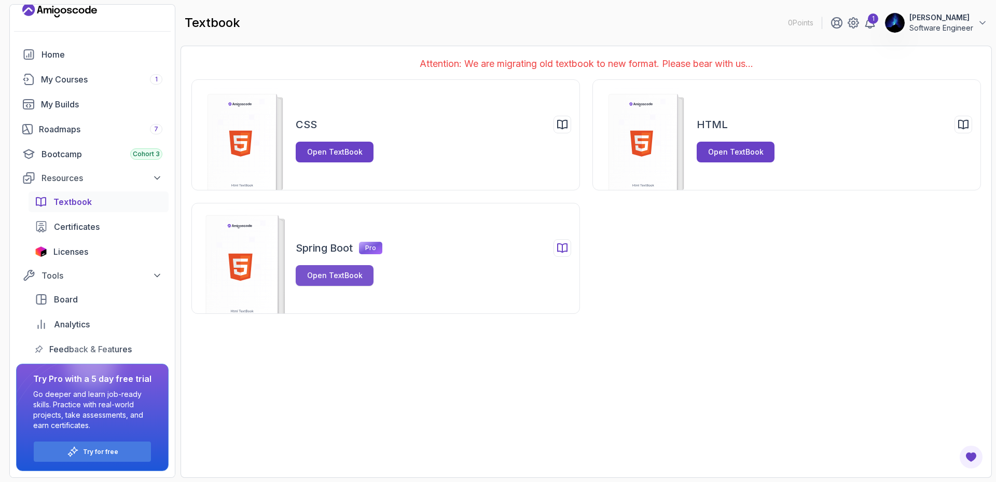
click at [326, 280] on div "Open TextBook" at bounding box center [335, 275] width 56 height 10
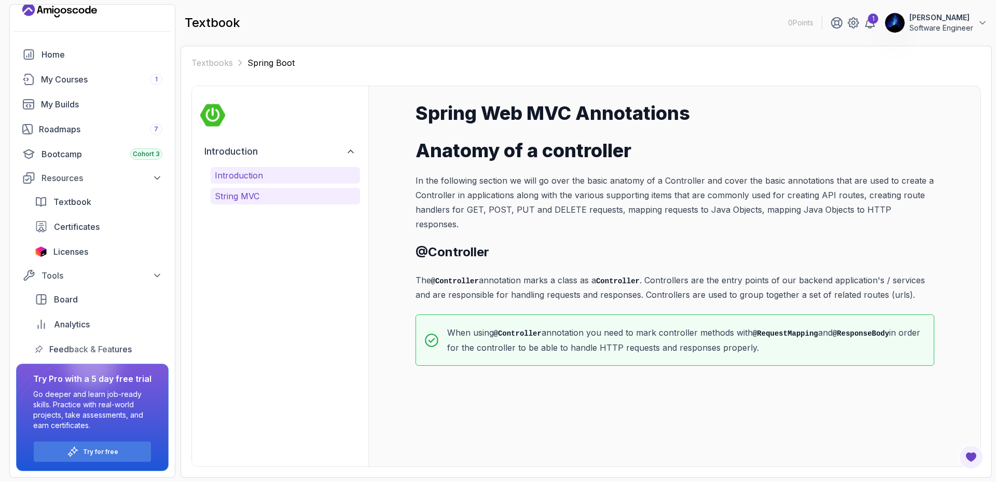
click at [273, 193] on p "String MVC" at bounding box center [285, 196] width 141 height 12
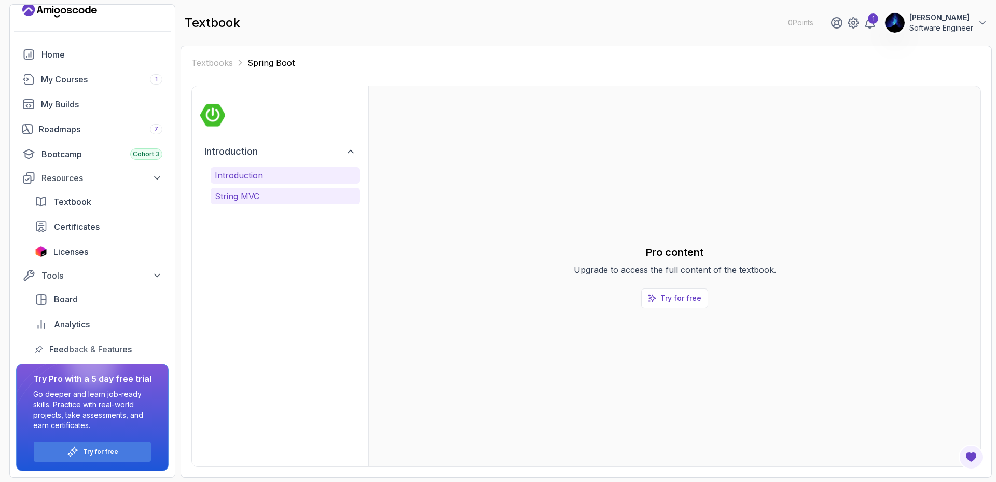
click at [274, 173] on p "Introduction" at bounding box center [285, 175] width 141 height 12
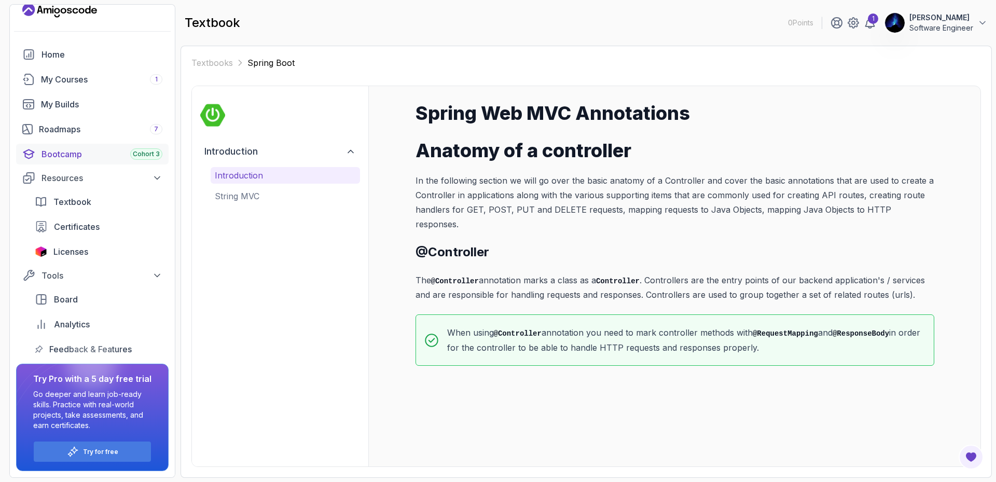
click at [79, 151] on div "Bootcamp Cohort 3" at bounding box center [102, 154] width 121 height 12
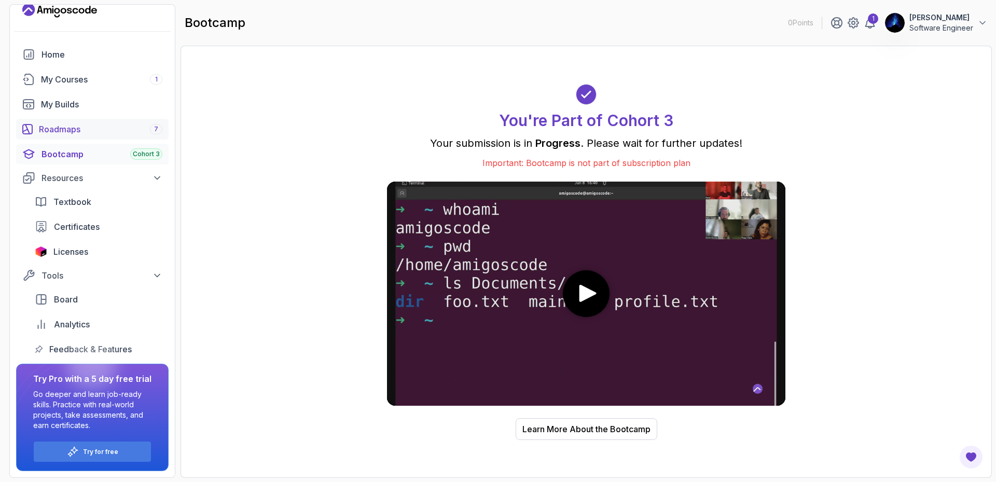
click at [86, 130] on div "Roadmaps 7" at bounding box center [100, 129] width 123 height 12
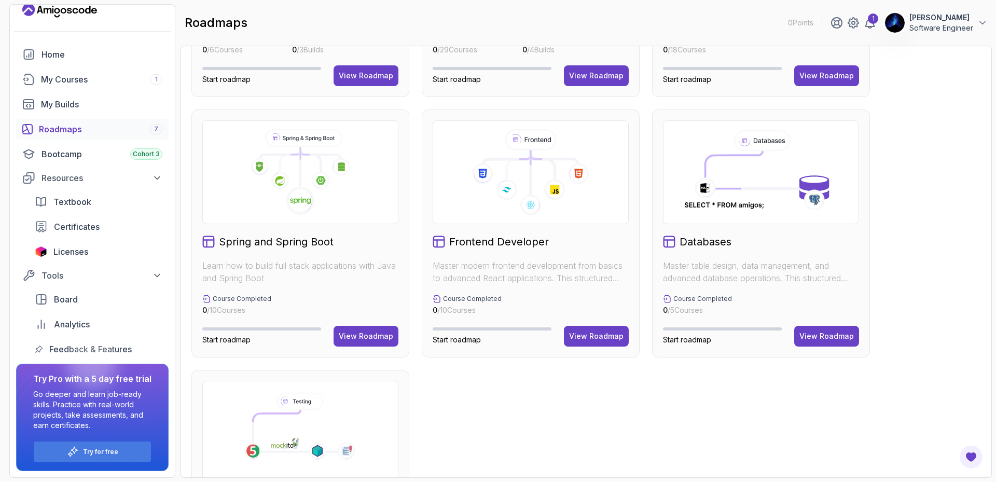
scroll to position [358, 0]
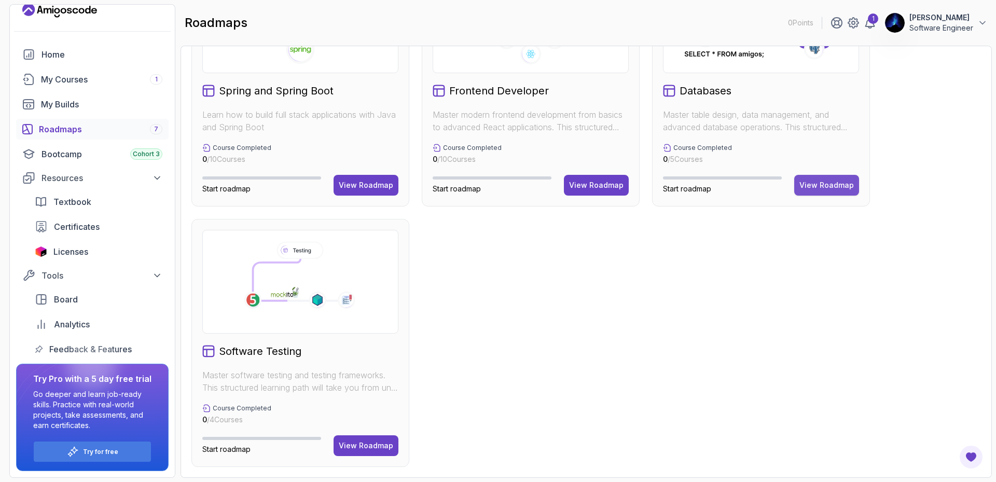
click at [827, 185] on div "View Roadmap" at bounding box center [826, 185] width 54 height 10
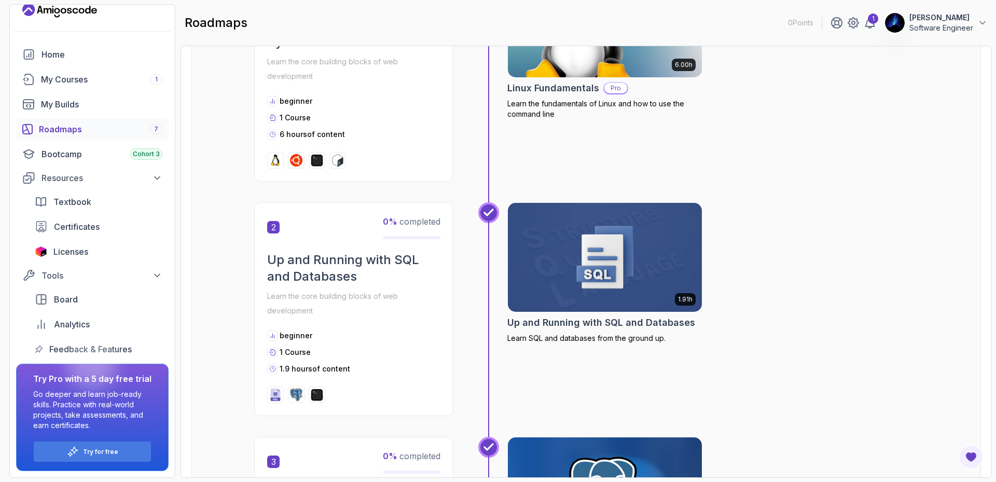
scroll to position [322, 0]
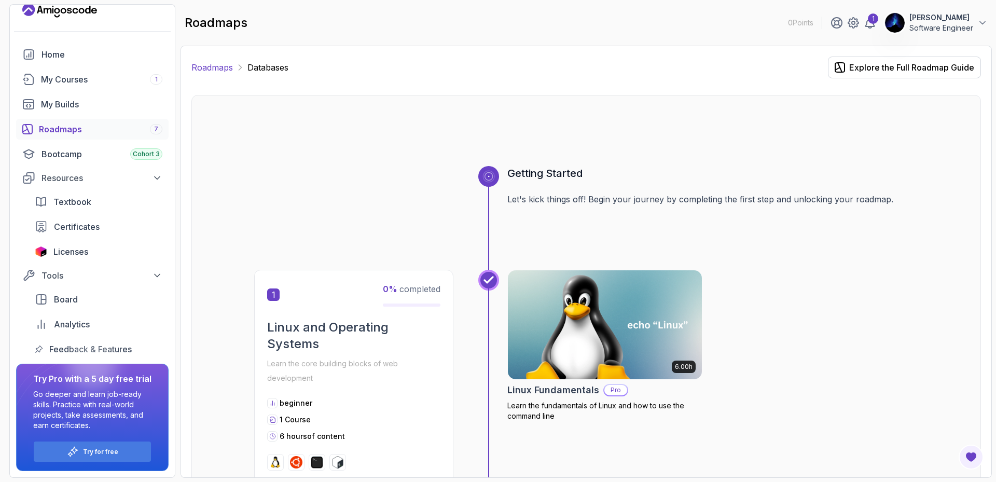
click at [203, 72] on link "Roadmaps" at bounding box center [212, 67] width 42 height 12
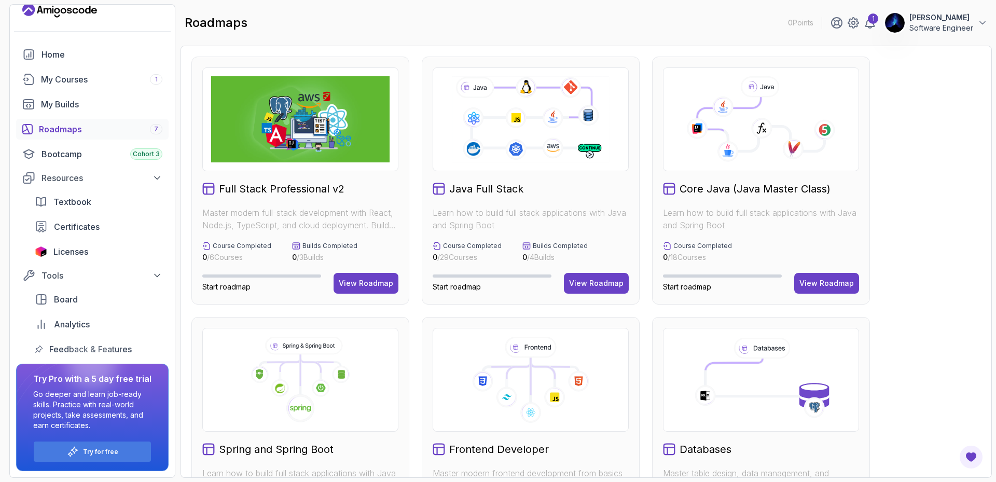
scroll to position [104, 0]
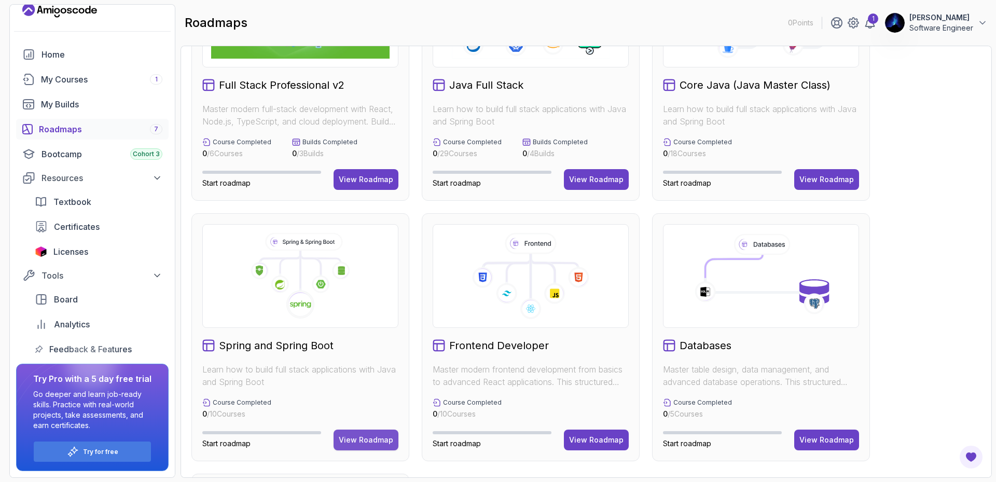
click at [379, 435] on div "View Roadmap" at bounding box center [366, 440] width 54 height 10
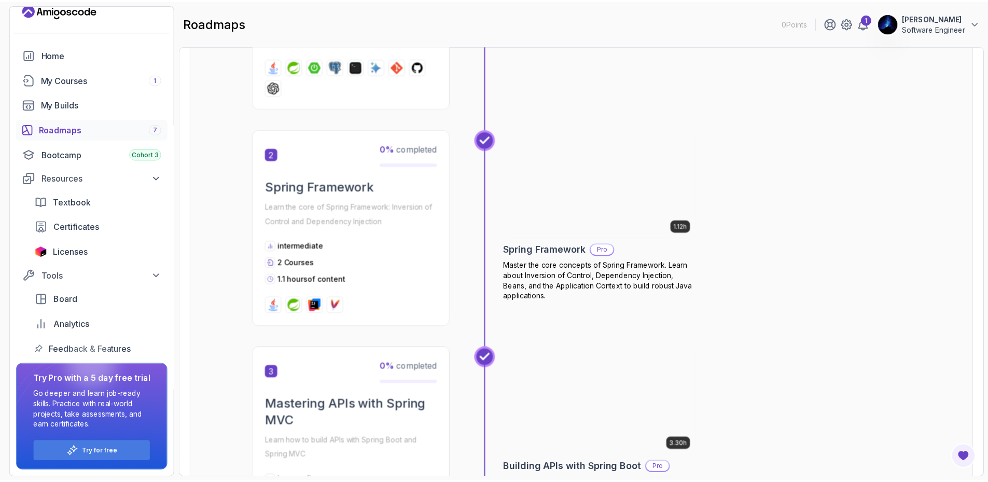
scroll to position [374, 0]
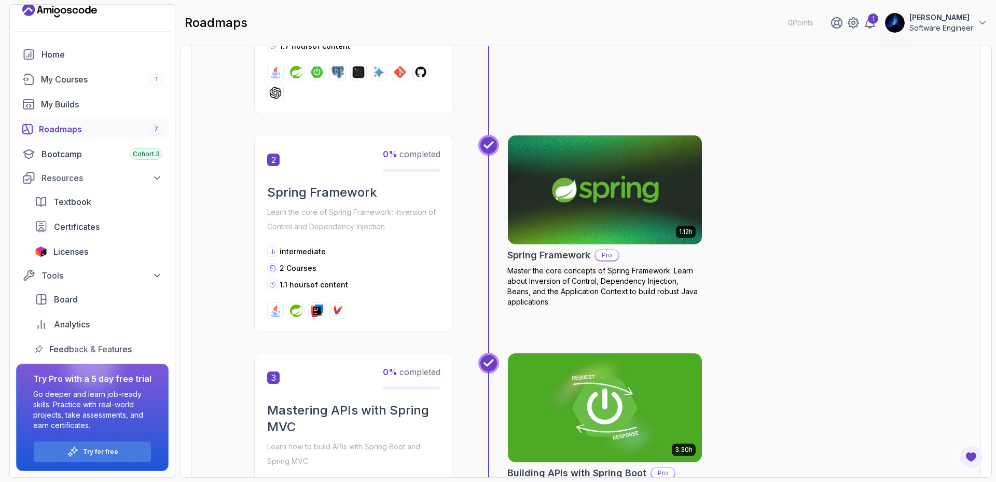
click at [609, 197] on img at bounding box center [605, 190] width 204 height 114
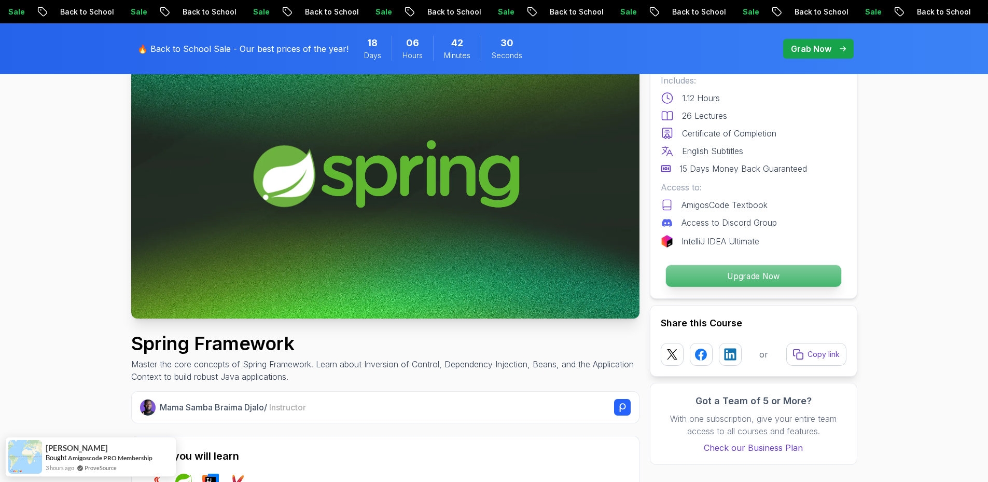
click at [778, 279] on p "Upgrade Now" at bounding box center [753, 276] width 175 height 22
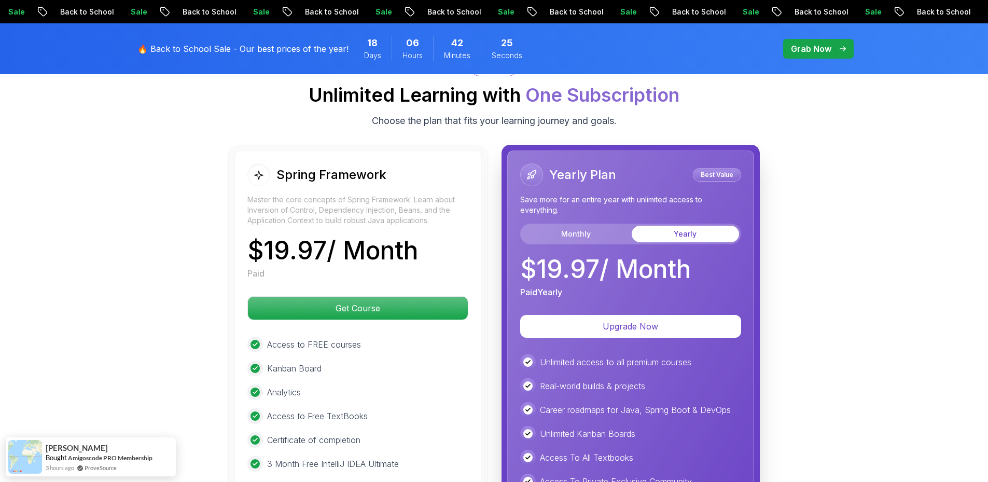
scroll to position [1806, 0]
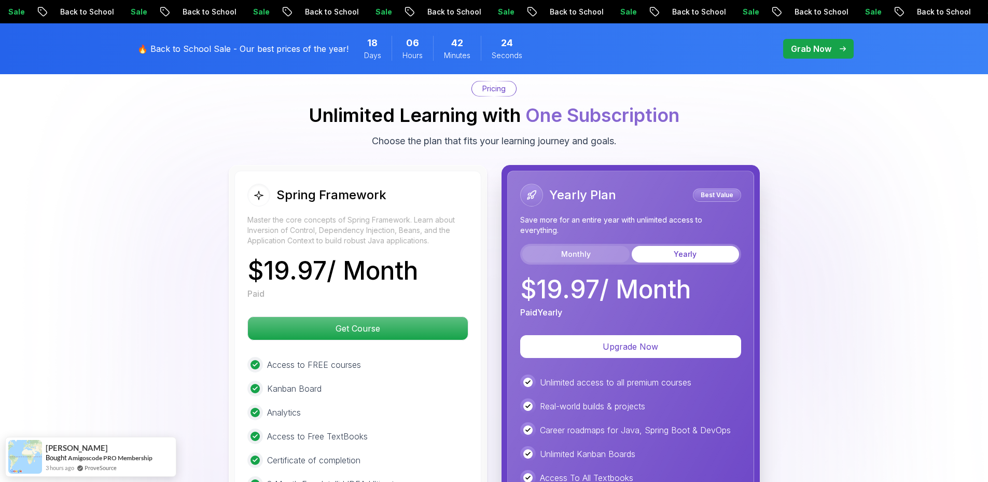
click at [561, 246] on button "Monthly" at bounding box center [575, 254] width 107 height 17
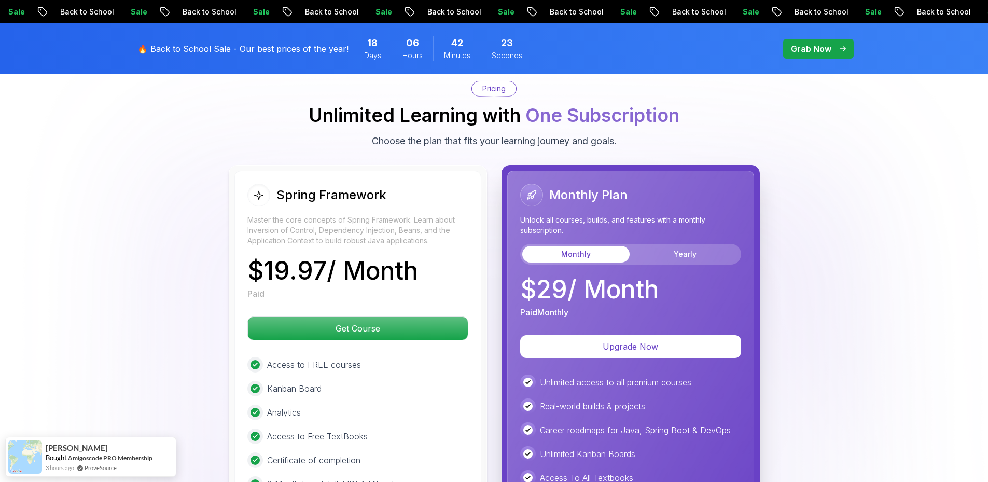
click at [450, 241] on div "Spring Framework Master the core concepts of Spring Framework. Learn about Inve…" at bounding box center [357, 242] width 221 height 116
click at [653, 246] on button "Yearly" at bounding box center [685, 254] width 107 height 17
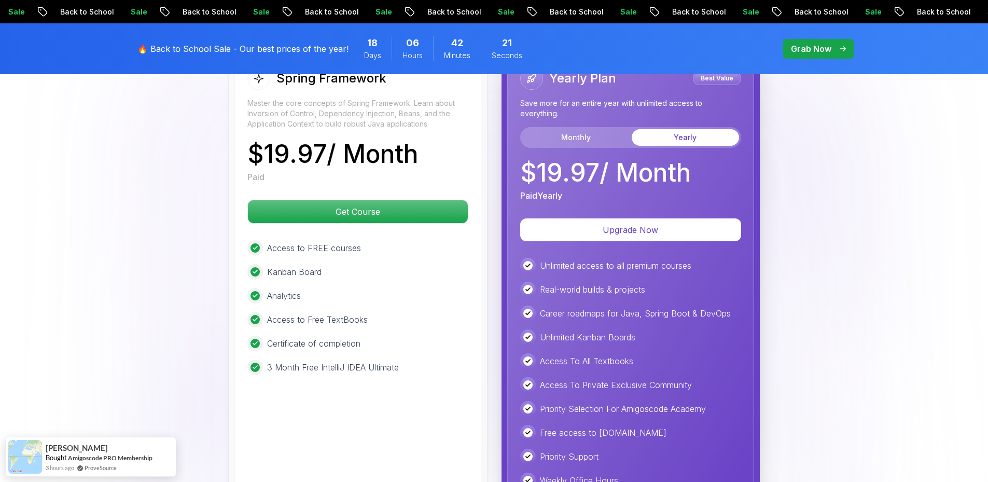
scroll to position [1962, 0]
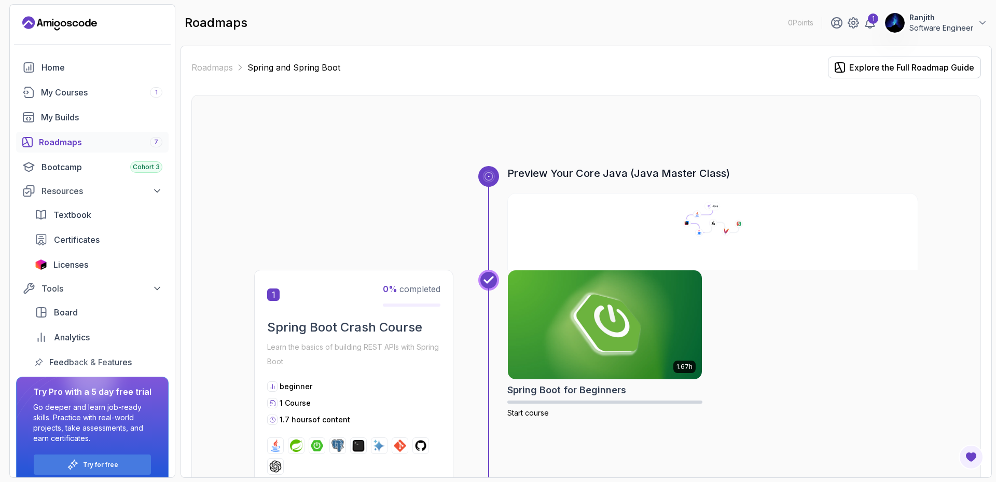
click at [98, 142] on div "Roadmaps 7" at bounding box center [100, 142] width 123 height 12
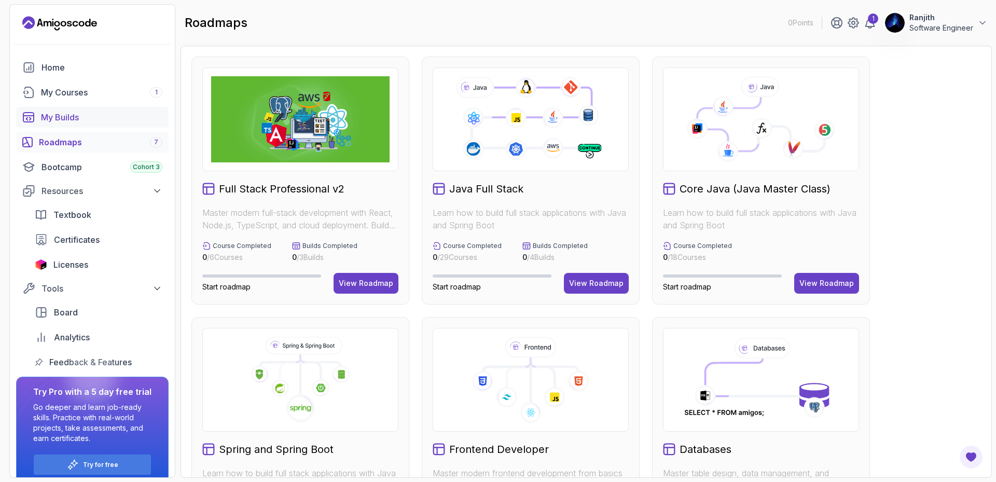
click at [62, 107] on link "My Builds" at bounding box center [92, 117] width 153 height 21
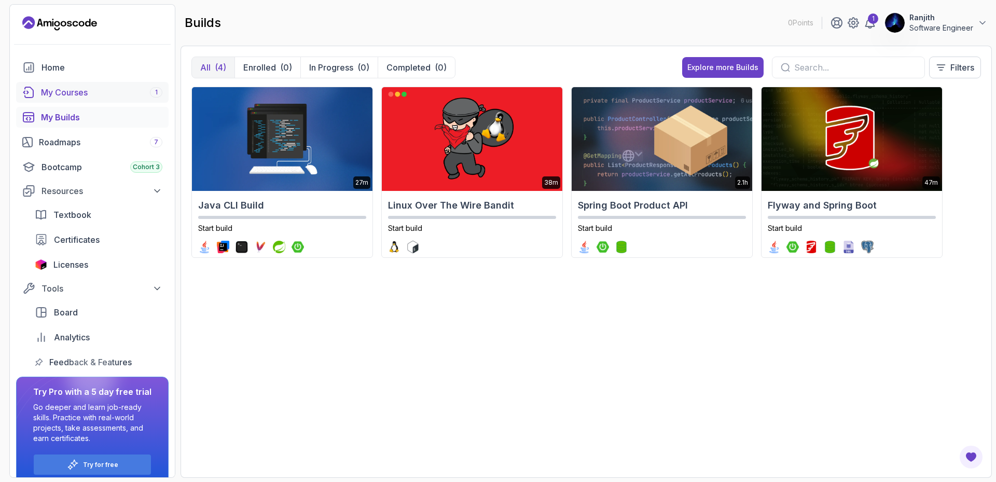
click at [85, 90] on div "My Courses 1" at bounding box center [101, 92] width 121 height 12
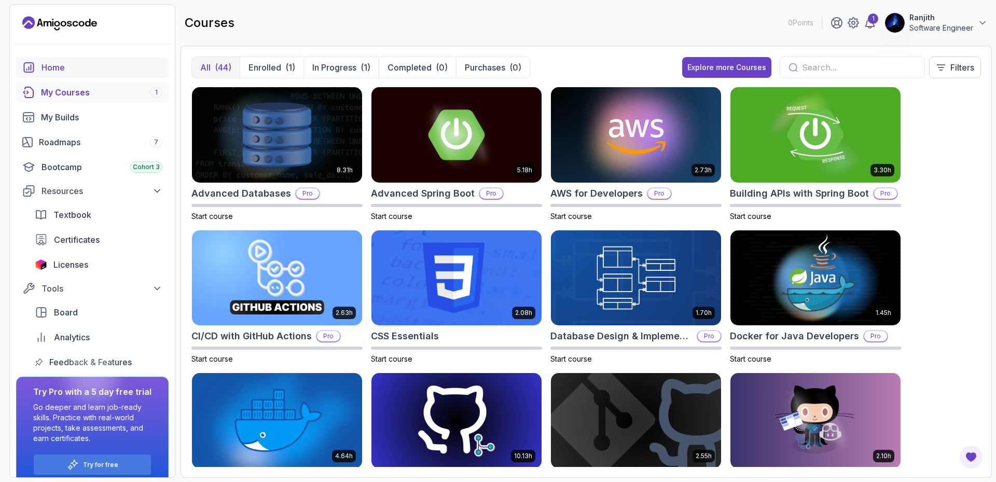
click at [83, 66] on div "Home" at bounding box center [102, 67] width 121 height 12
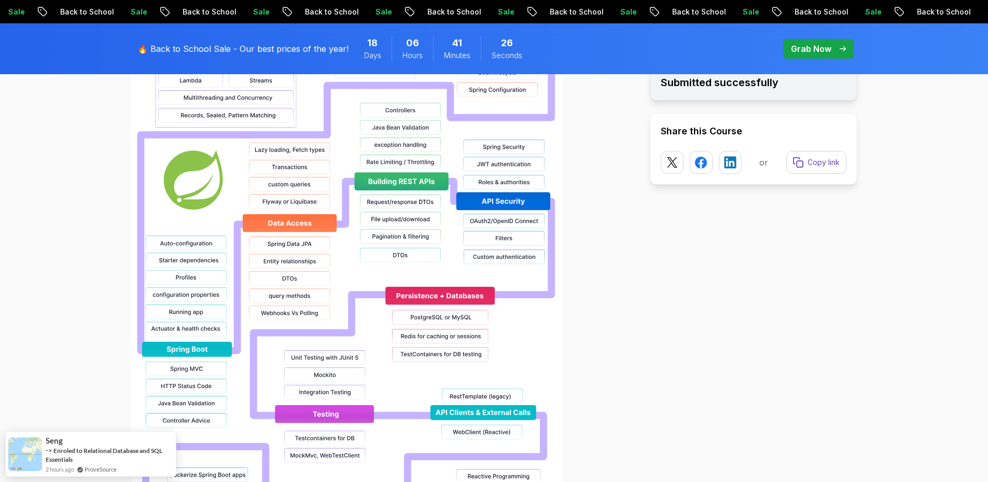
scroll to position [934, 0]
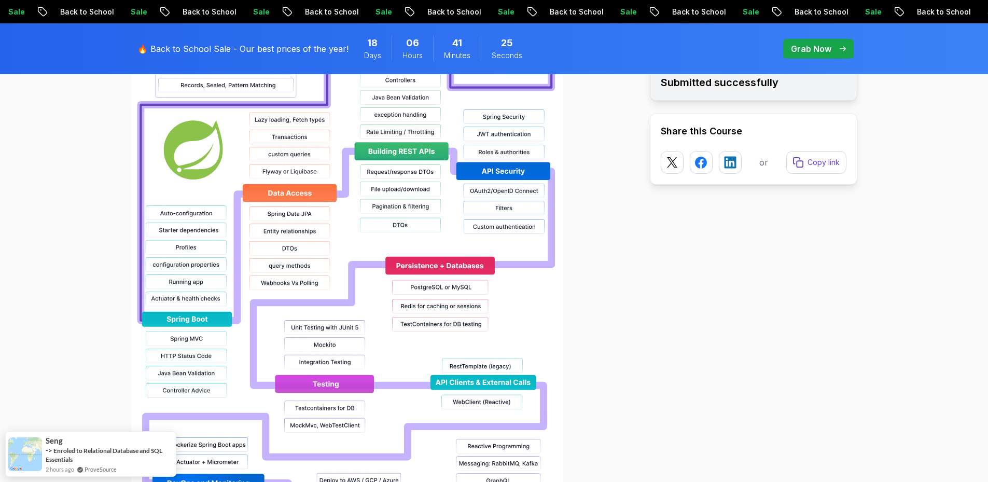
click at [306, 245] on img at bounding box center [347, 247] width 432 height 664
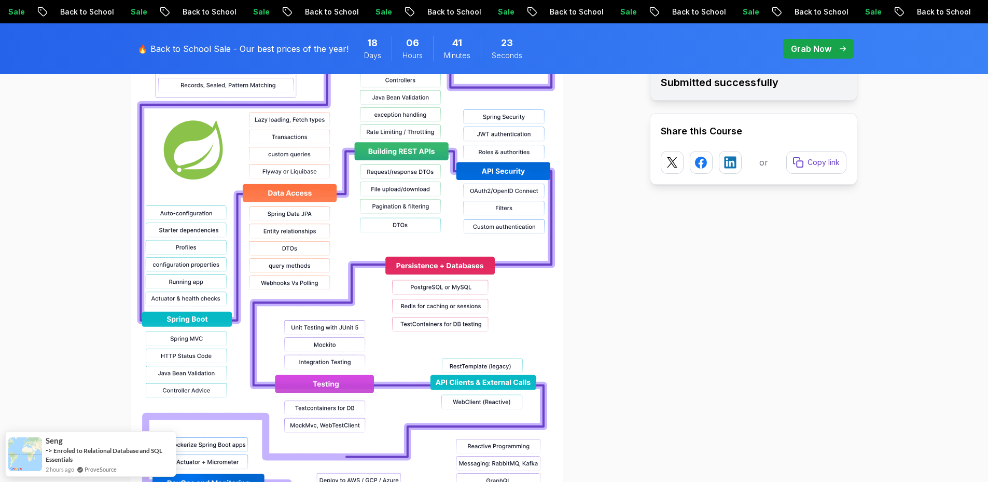
drag, startPoint x: 306, startPoint y: 245, endPoint x: 243, endPoint y: 256, distance: 63.7
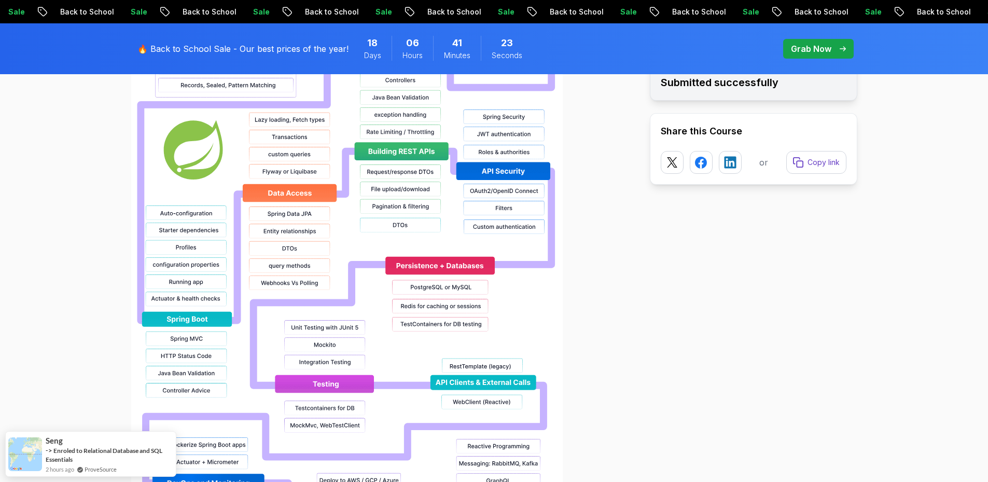
click at [243, 256] on img at bounding box center [347, 247] width 432 height 664
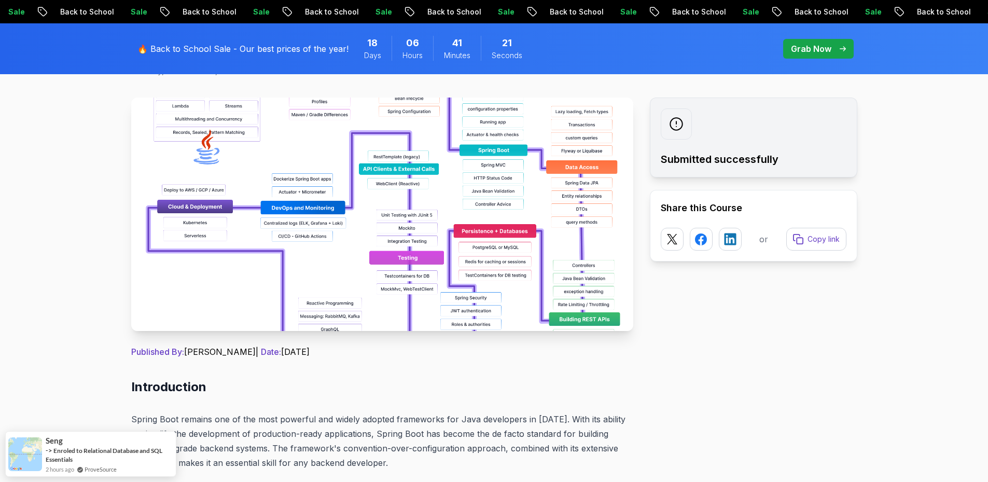
scroll to position [156, 0]
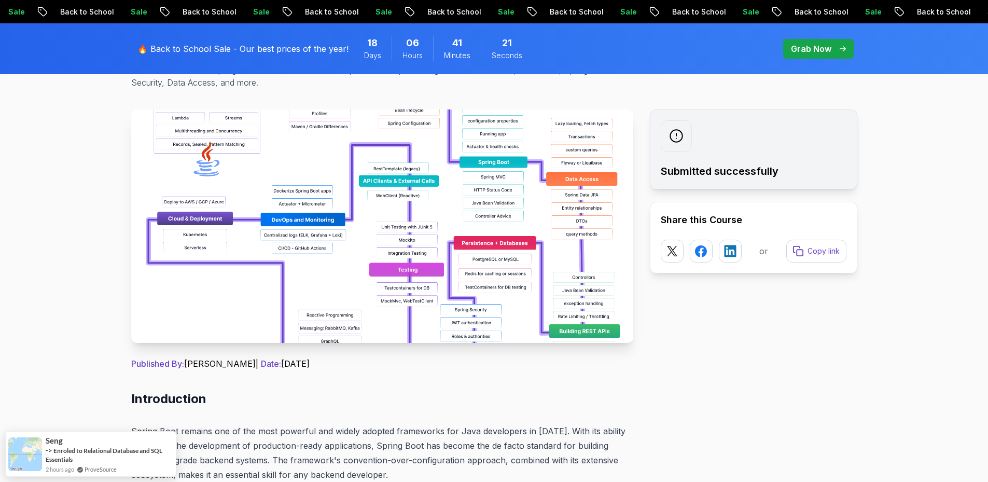
click at [303, 266] on img at bounding box center [382, 225] width 502 height 233
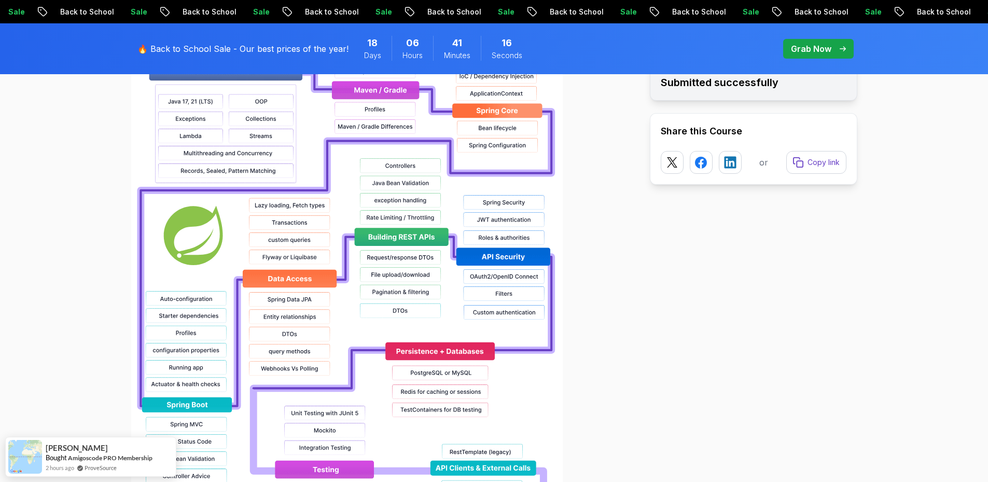
scroll to position [830, 0]
